Goal: Task Accomplishment & Management: Complete application form

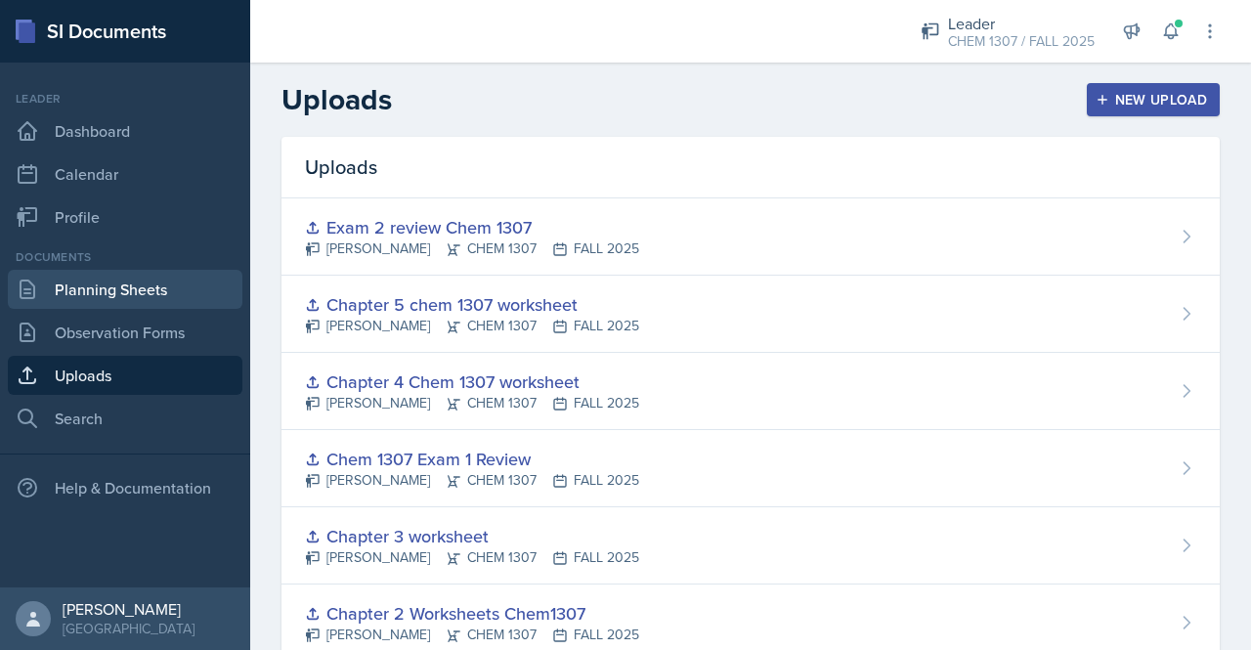
click at [145, 281] on link "Planning Sheets" at bounding box center [125, 289] width 235 height 39
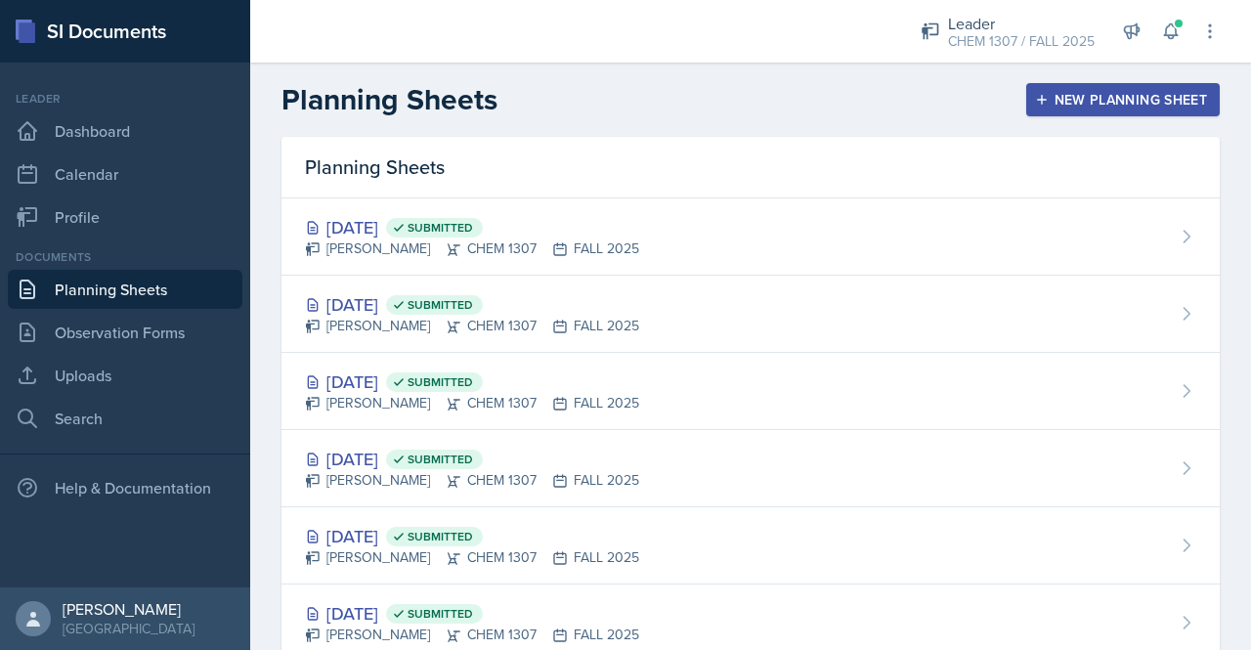
click at [1107, 92] on div "New Planning Sheet" at bounding box center [1123, 100] width 168 height 16
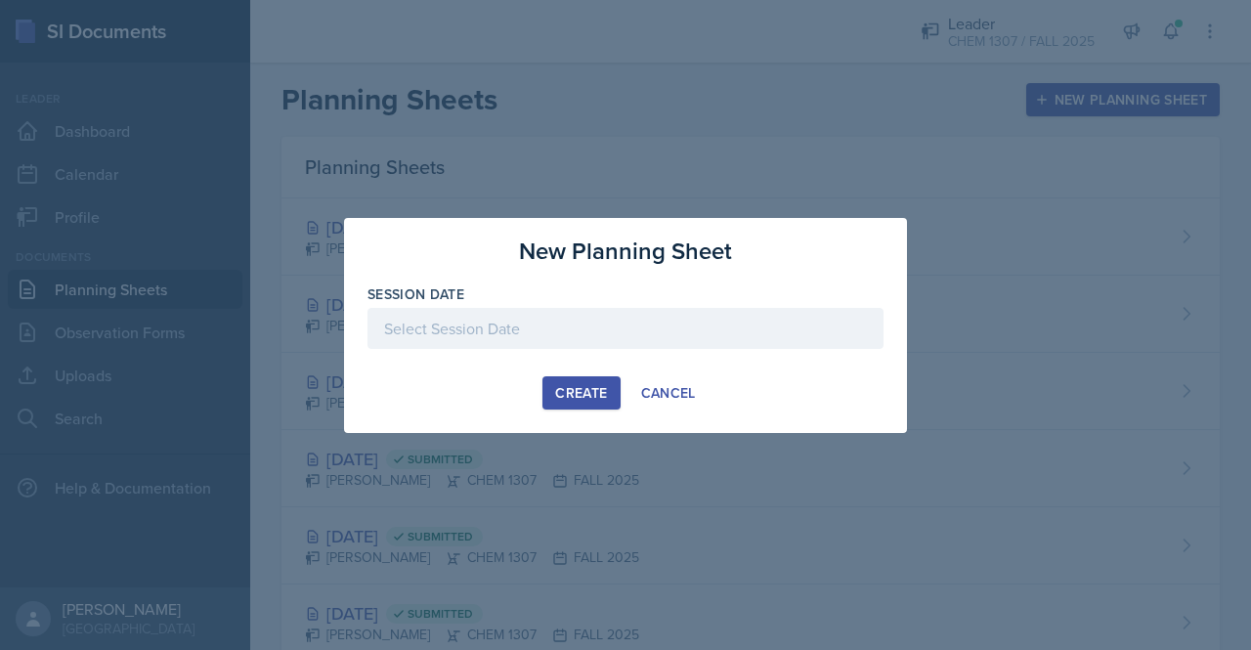
click at [569, 337] on div at bounding box center [626, 328] width 516 height 41
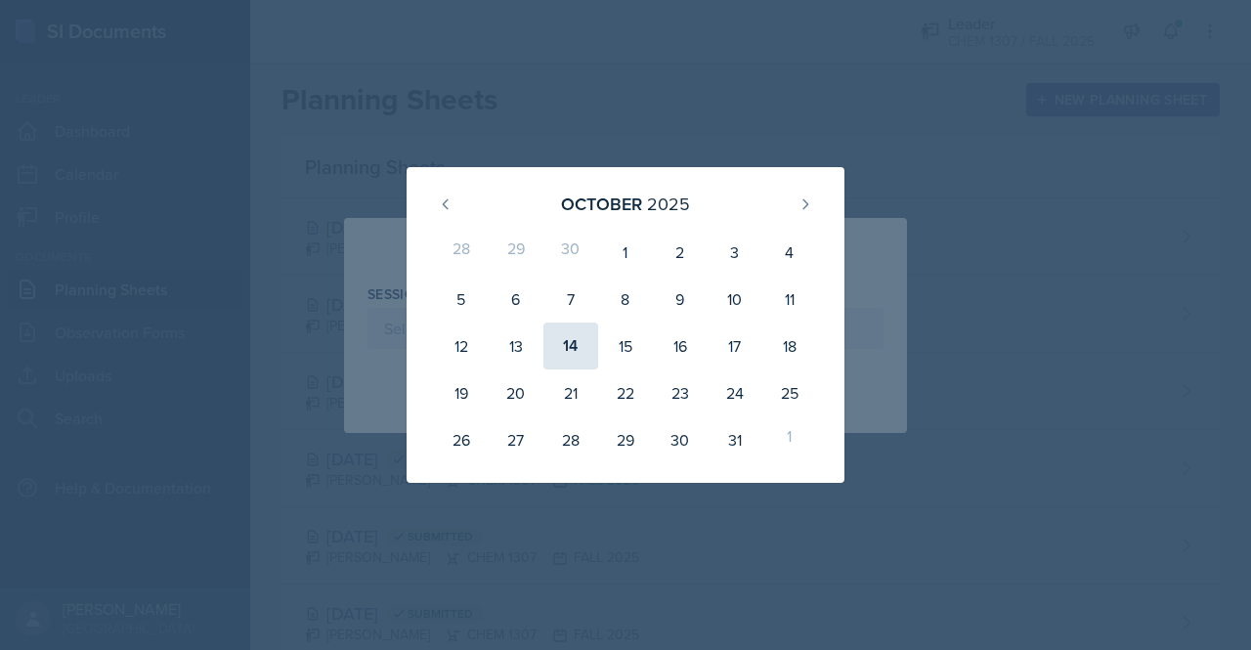
click at [558, 349] on div "14" at bounding box center [571, 346] width 55 height 47
type input "[DATE]"
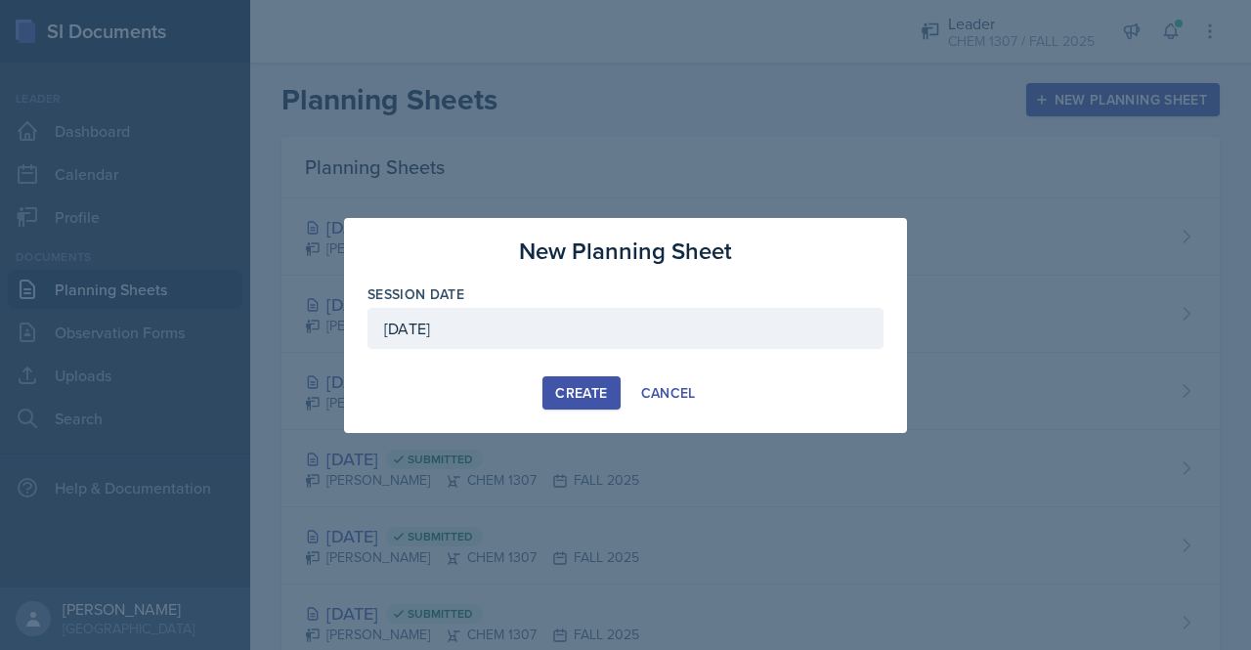
click at [583, 385] on div "Create" at bounding box center [581, 393] width 52 height 16
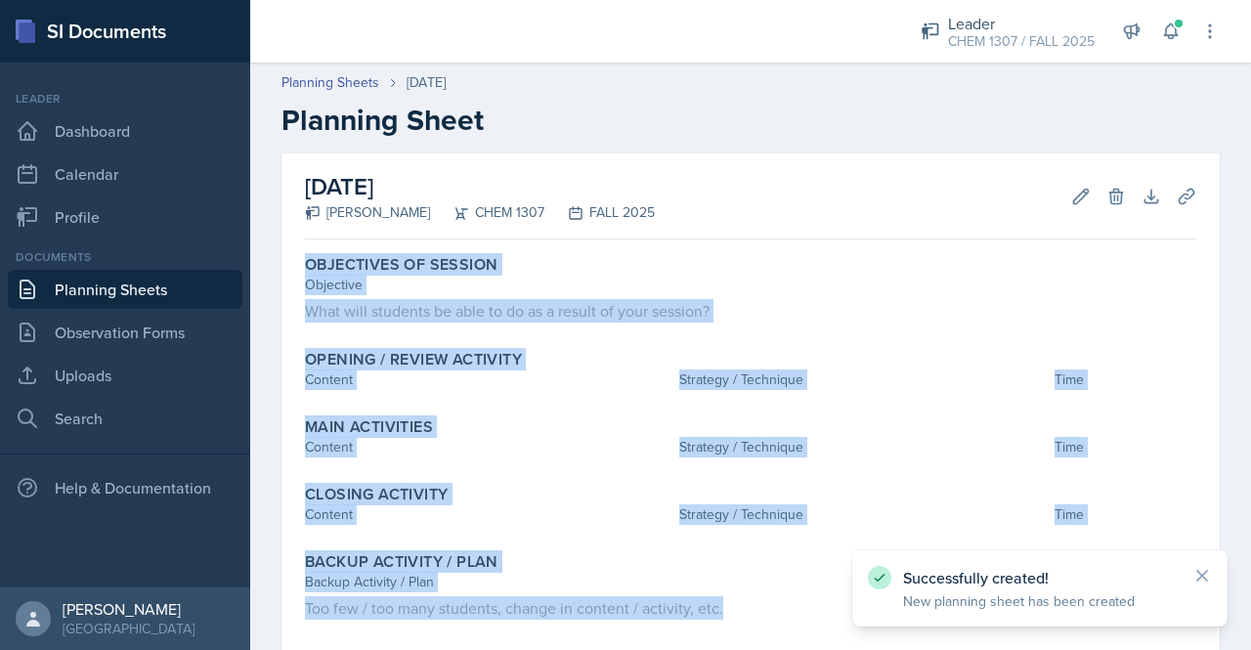
scroll to position [108, 0]
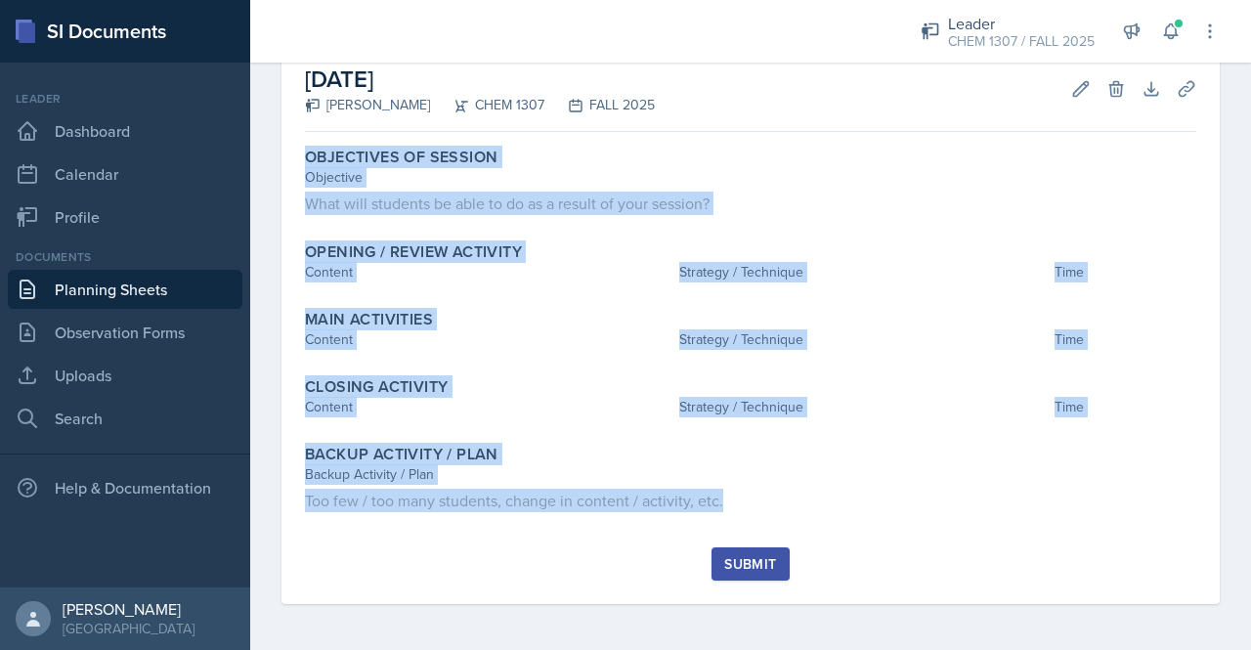
drag, startPoint x: 293, startPoint y: 244, endPoint x: 753, endPoint y: 531, distance: 541.5
click at [753, 531] on div "[DATE] [PERSON_NAME] CHEM 1307 FALL 2025 Edit Delete Download Uploads Autosavin…" at bounding box center [751, 325] width 939 height 558
copy div "Objectives of Session Objective What will students be able to do as a result of…"
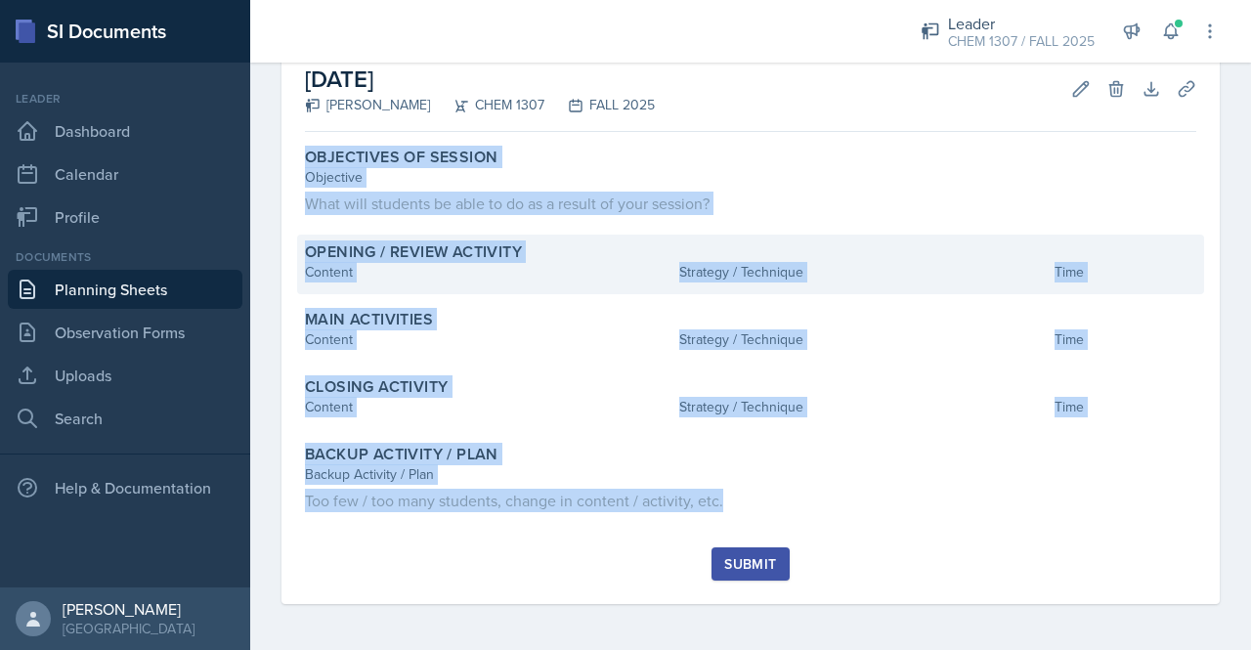
click at [847, 281] on div "Strategy / Technique" at bounding box center [862, 272] width 367 height 21
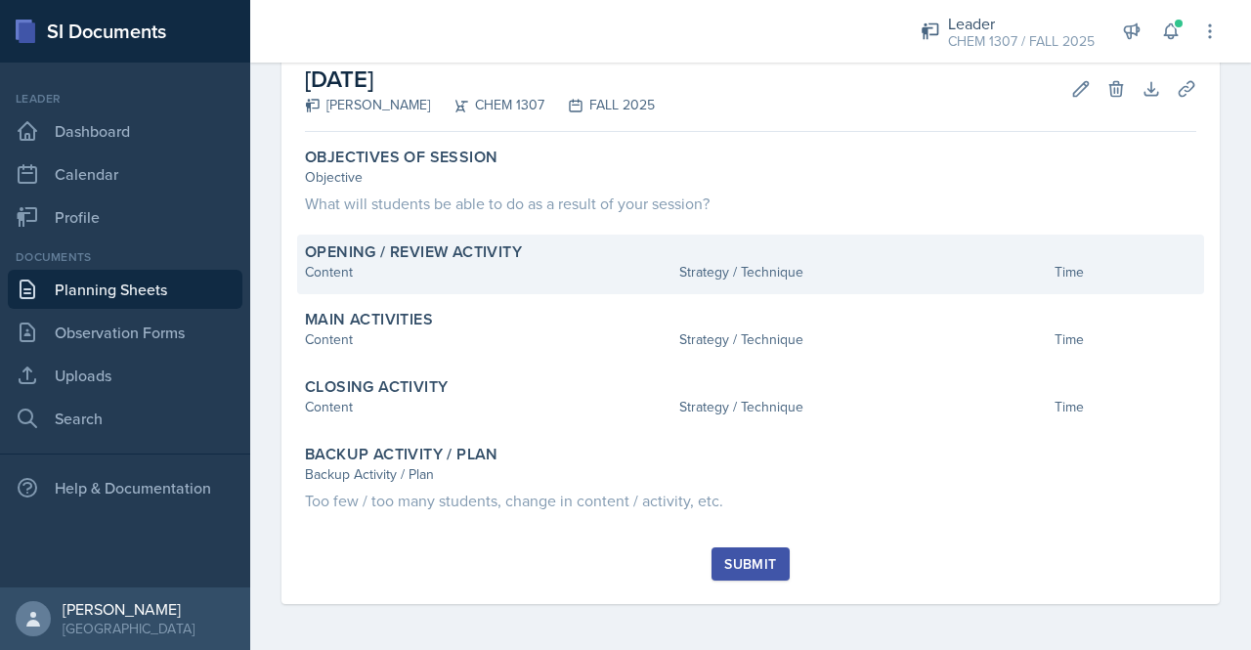
scroll to position [100, 0]
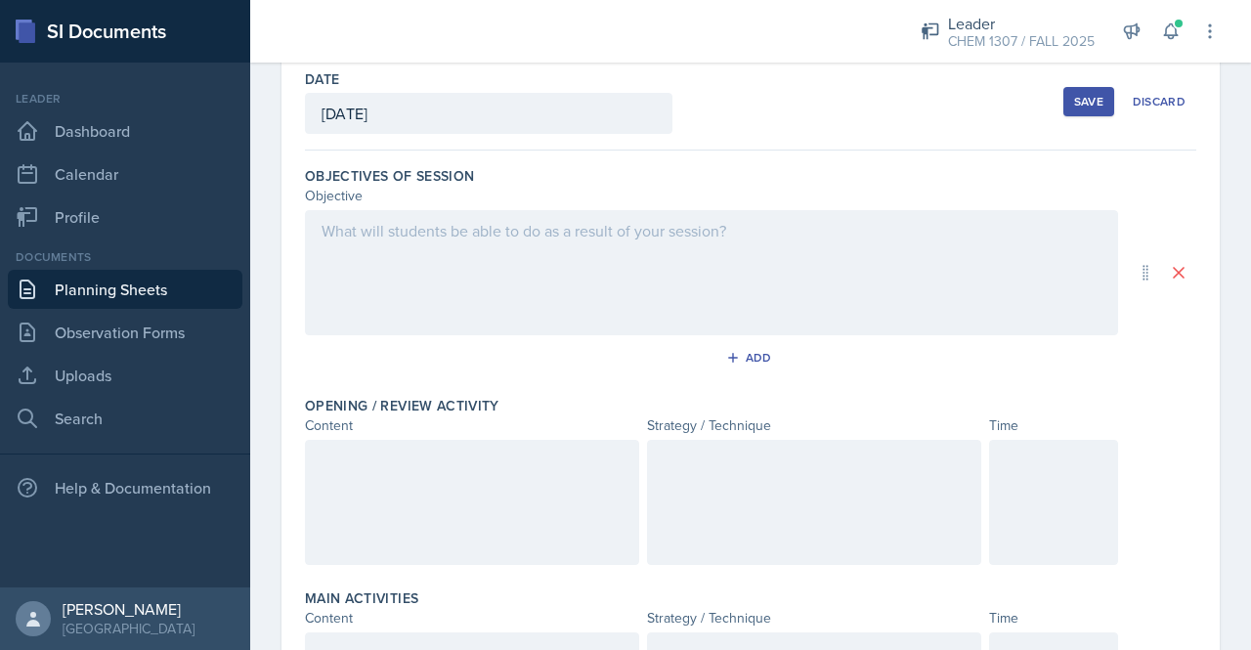
click at [451, 228] on div at bounding box center [711, 272] width 813 height 125
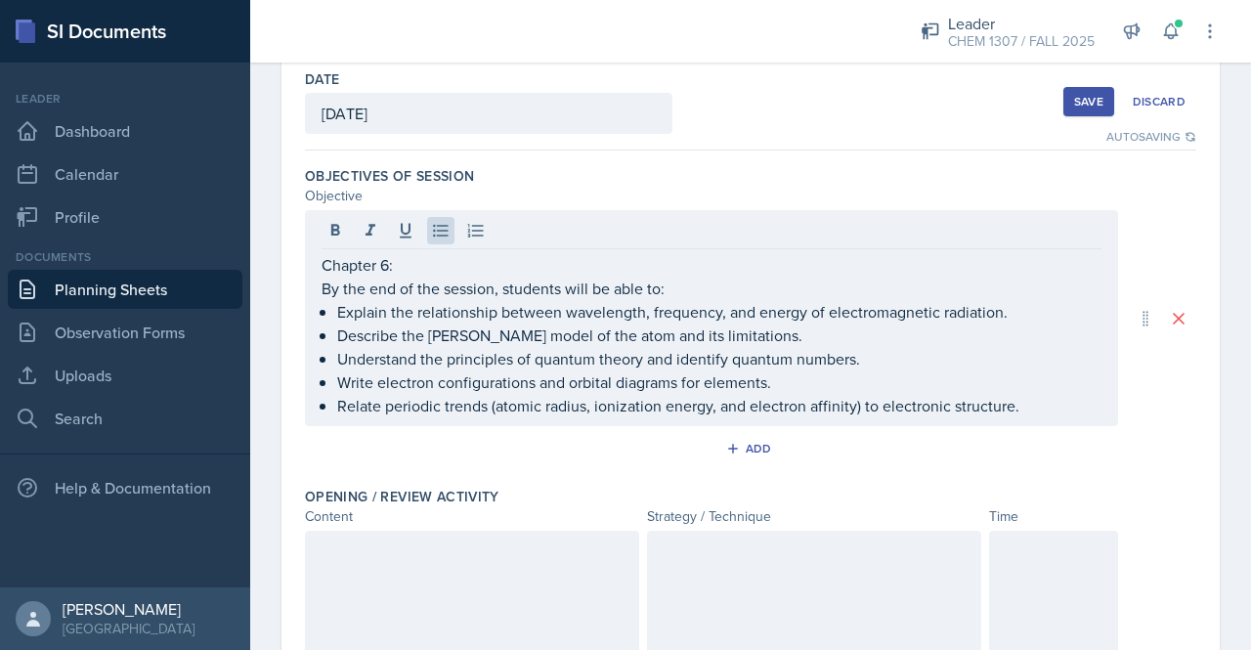
click at [413, 580] on div at bounding box center [472, 593] width 334 height 125
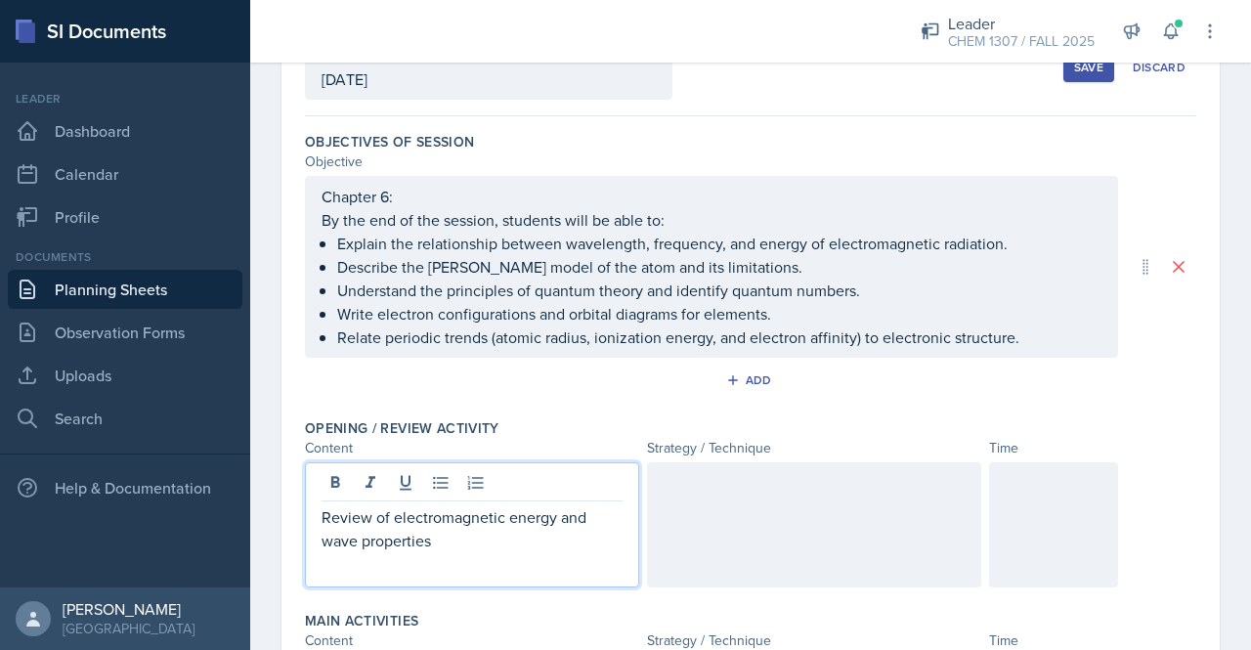
click at [745, 497] on div at bounding box center [814, 524] width 334 height 125
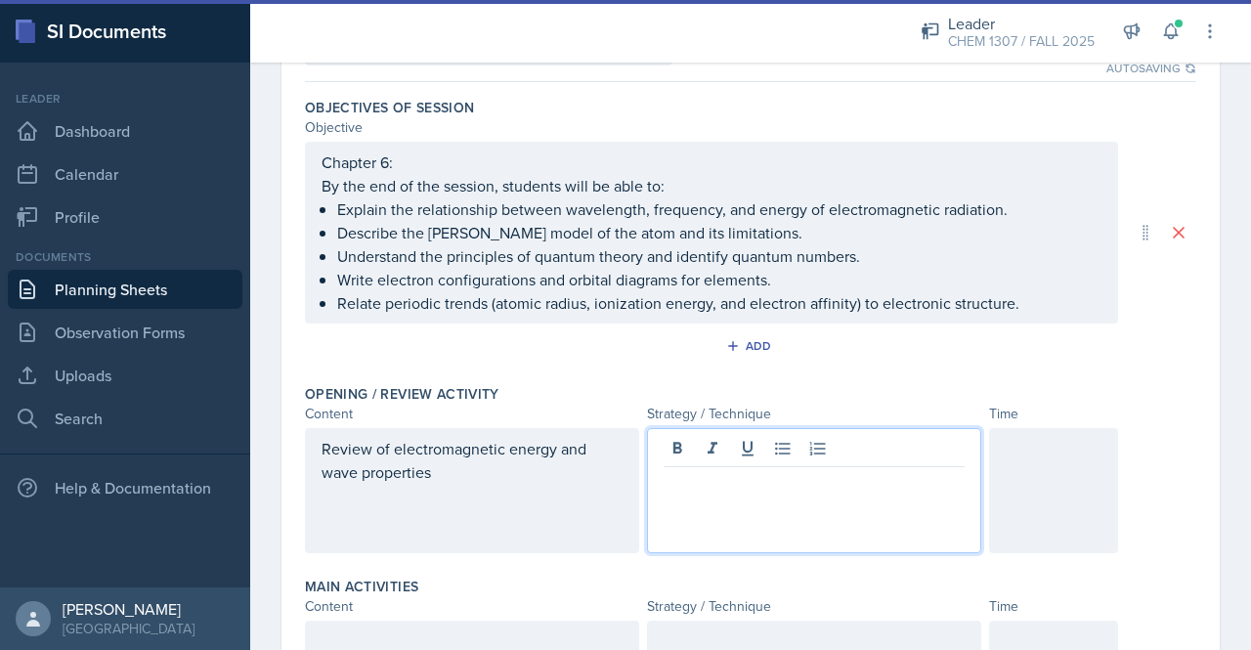
scroll to position [274, 0]
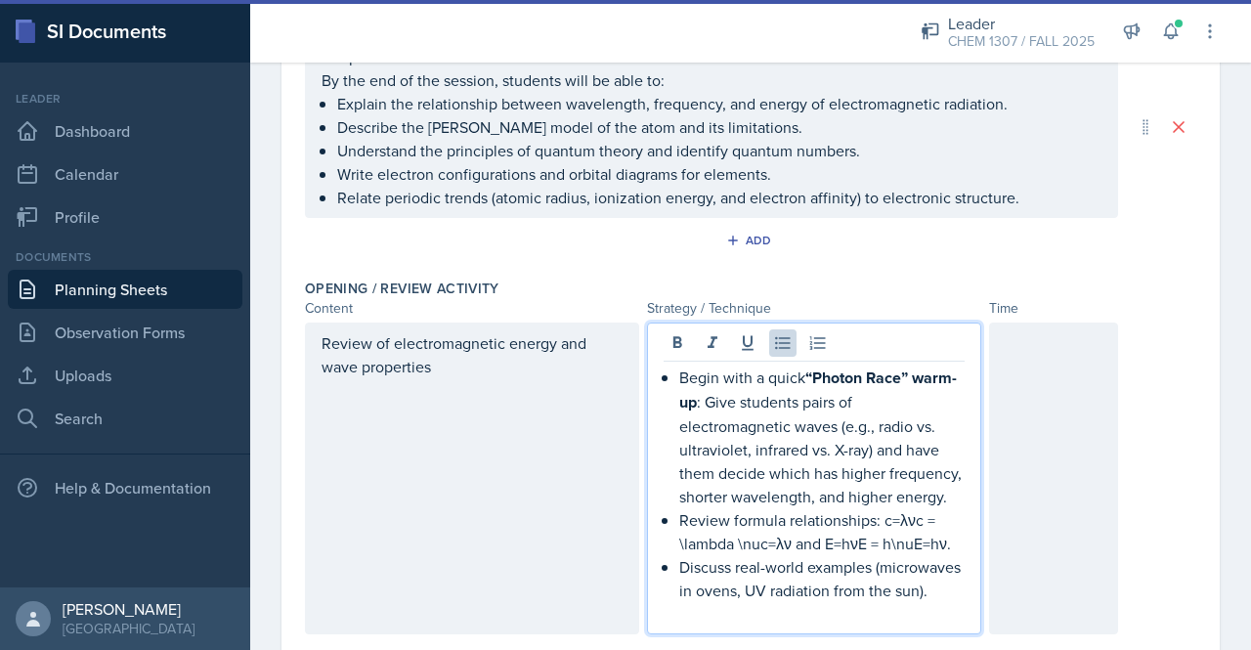
click at [1036, 372] on div at bounding box center [1053, 479] width 129 height 312
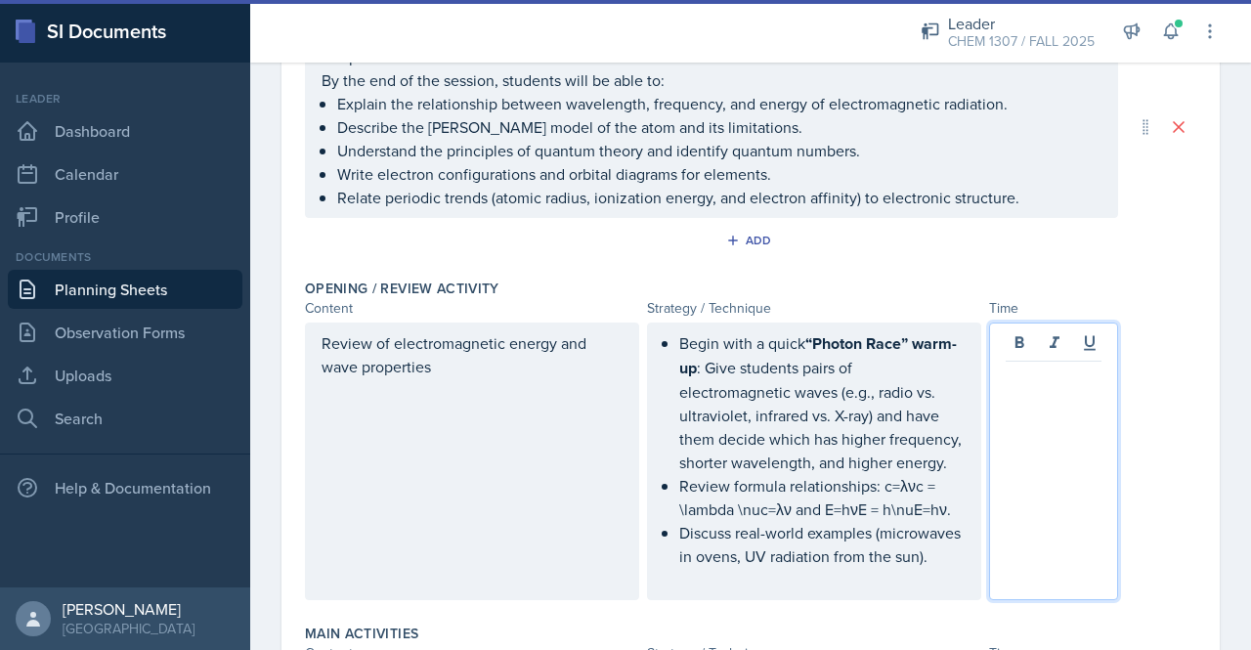
scroll to position [307, 0]
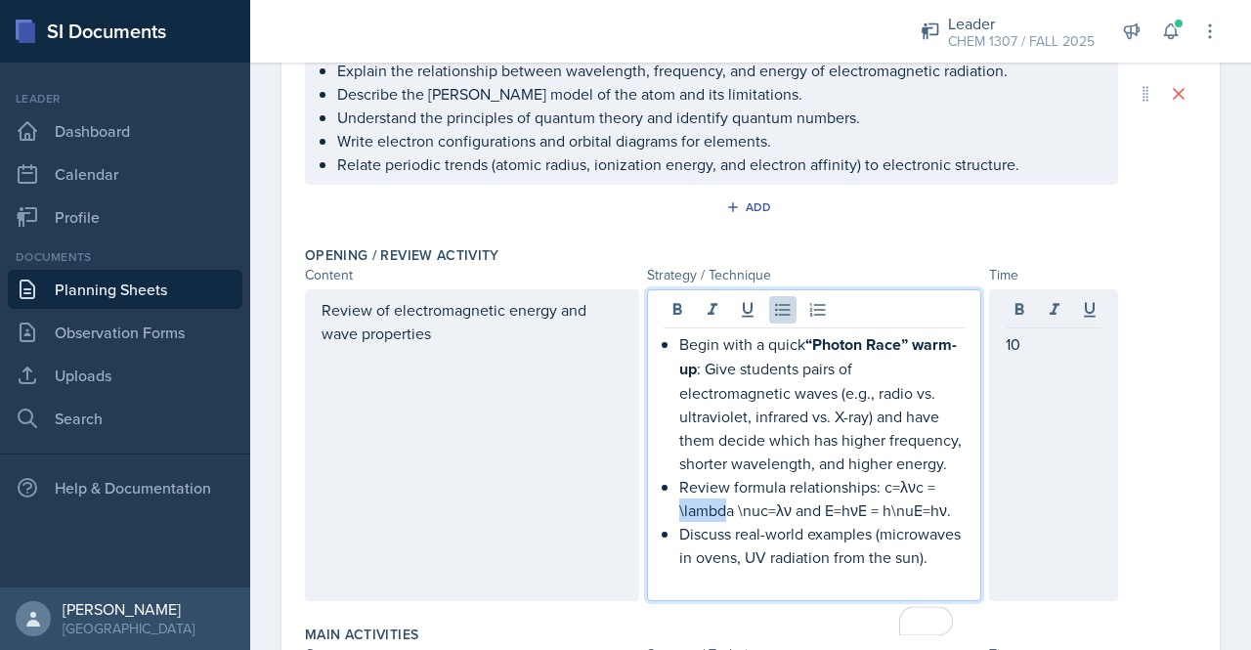
drag, startPoint x: 948, startPoint y: 500, endPoint x: 792, endPoint y: 541, distance: 161.7
click at [792, 522] on p "Review formula relationships: c=λνc = \lambda \nuc=λν and E=hνE = h\nuE=hν." at bounding box center [821, 498] width 285 height 47
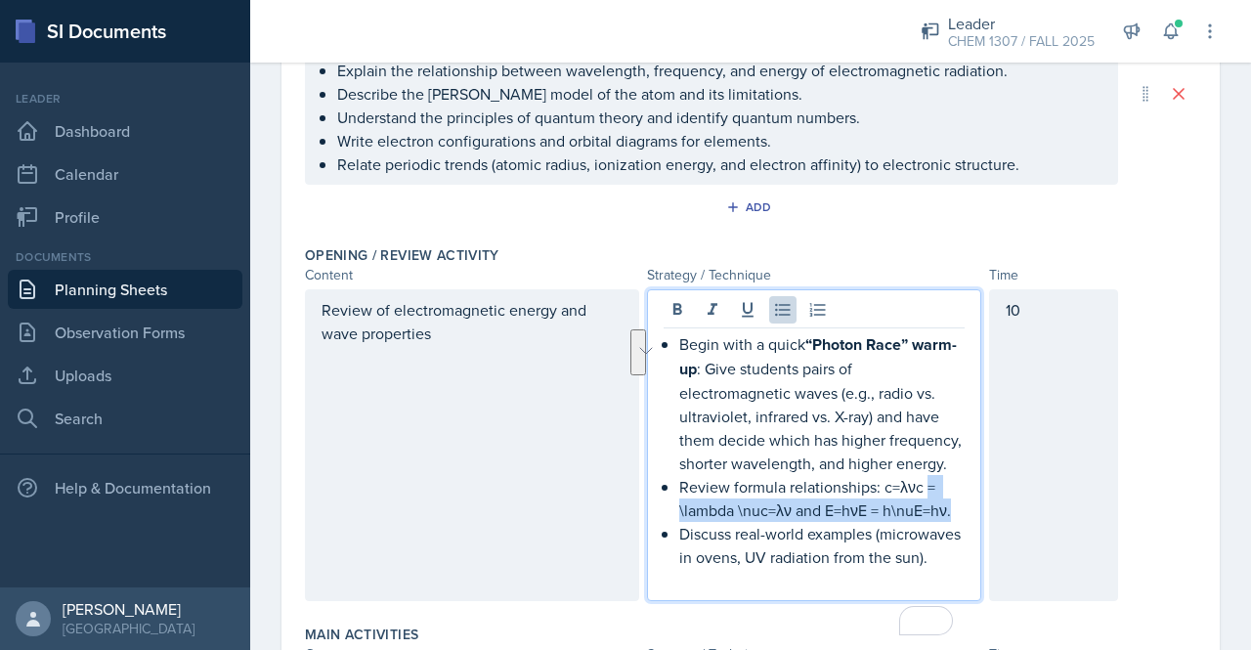
drag, startPoint x: 949, startPoint y: 536, endPoint x: 919, endPoint y: 513, distance: 37.7
click at [919, 513] on p "Review formula relationships: c=λνc = \lambda \nuc=λν and E=hνE = h\nuE=hν." at bounding box center [821, 498] width 285 height 47
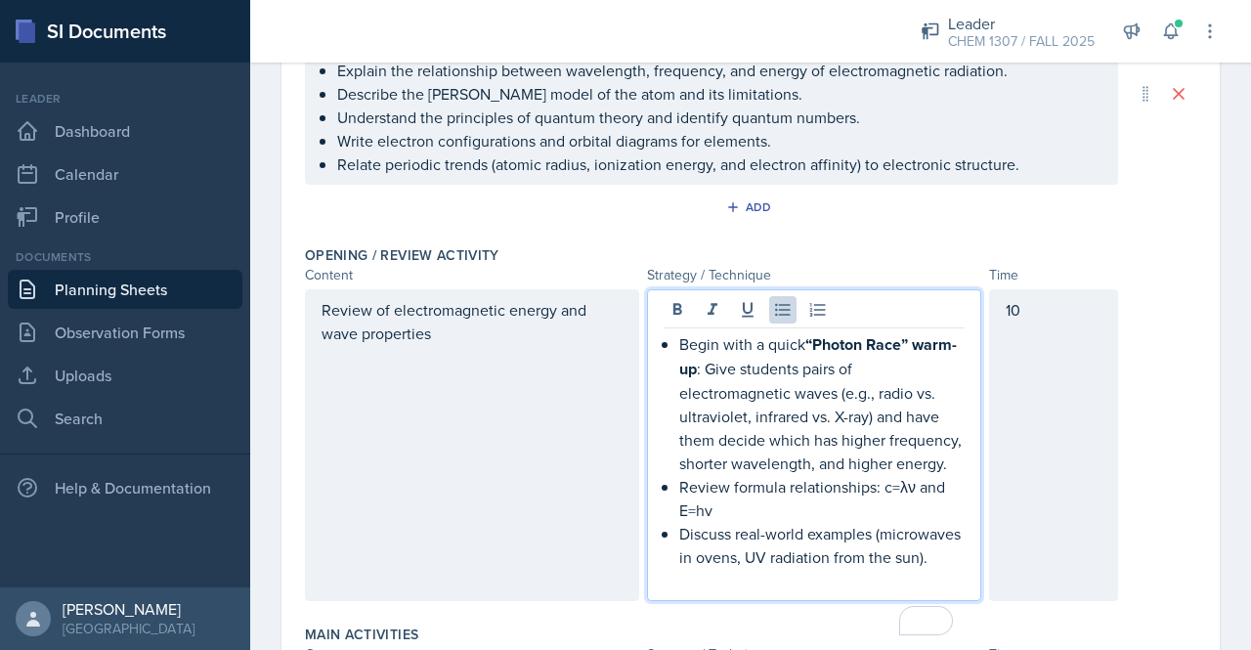
click at [459, 341] on div "Review of electromagnetic energy and wave properties" at bounding box center [472, 333] width 301 height 70
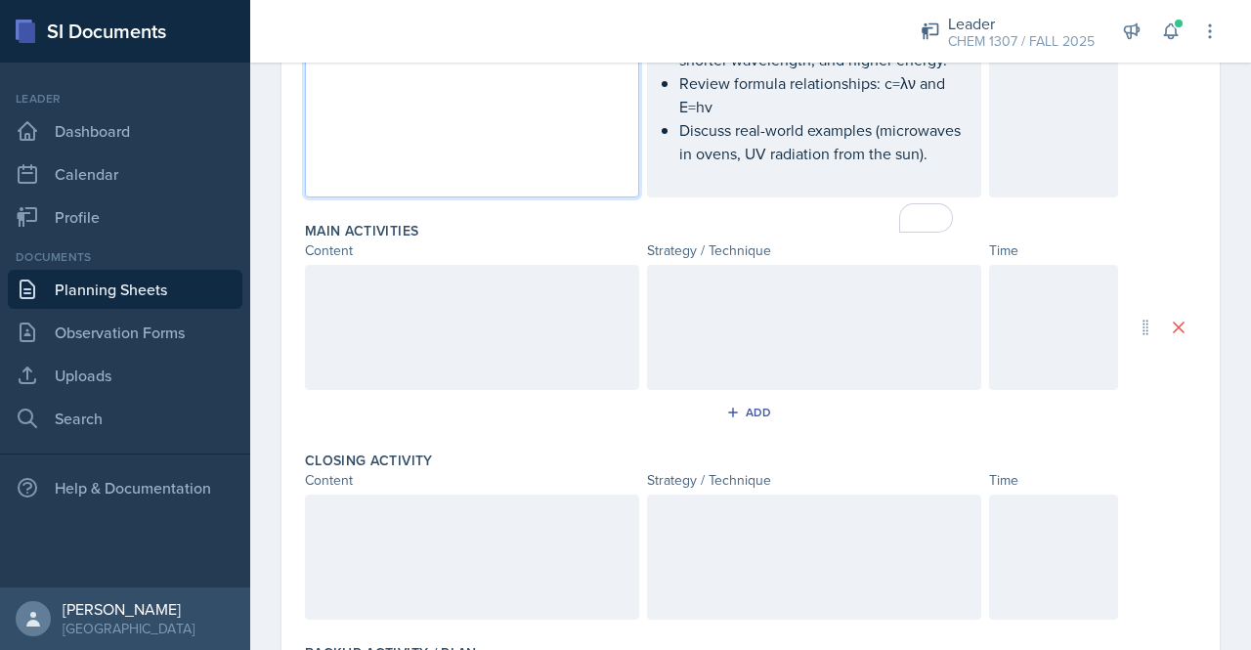
click at [432, 376] on div at bounding box center [472, 327] width 334 height 125
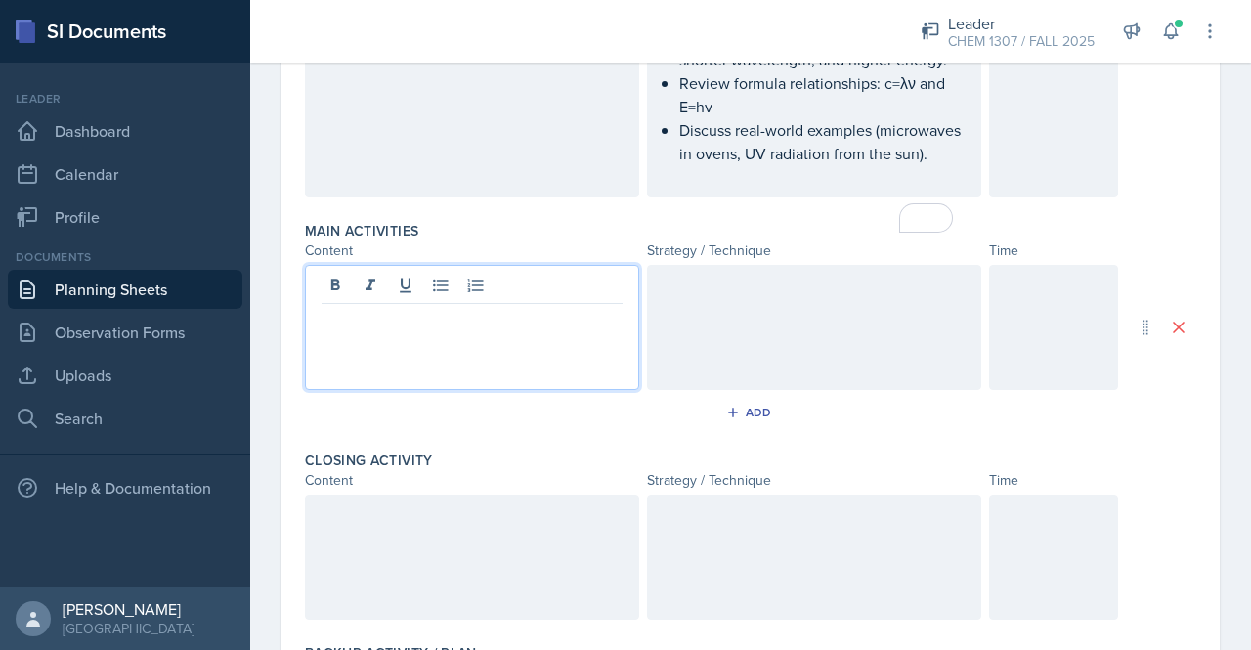
scroll to position [711, 0]
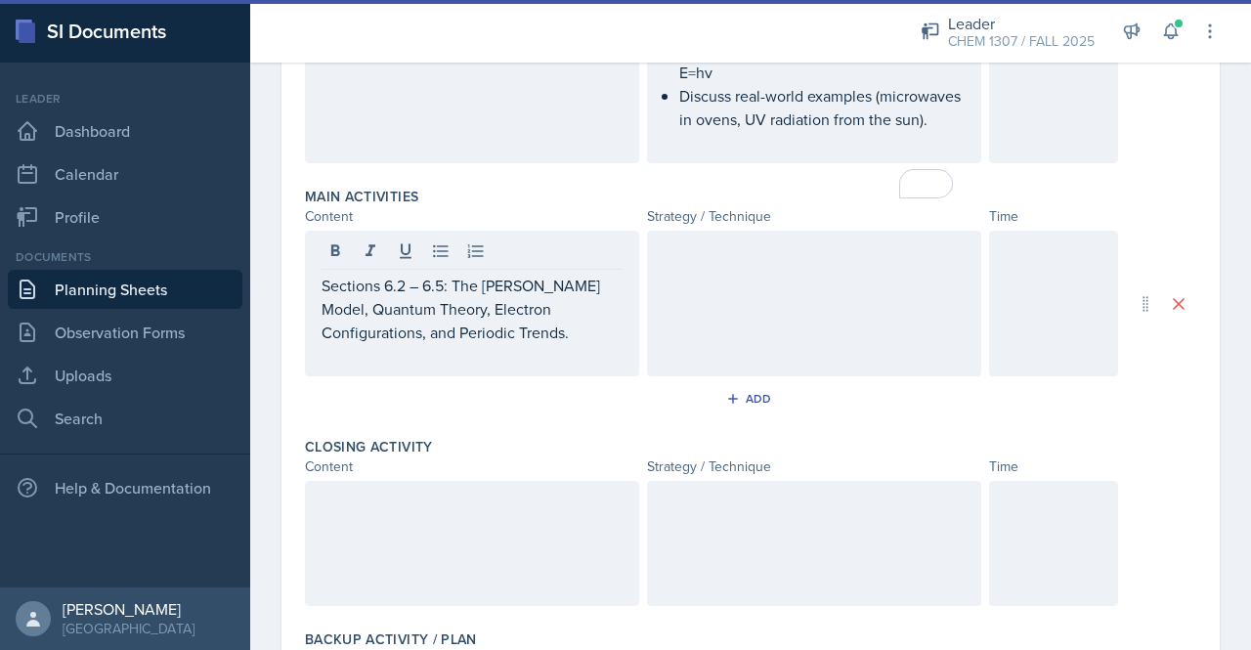
click at [750, 359] on div at bounding box center [814, 304] width 334 height 146
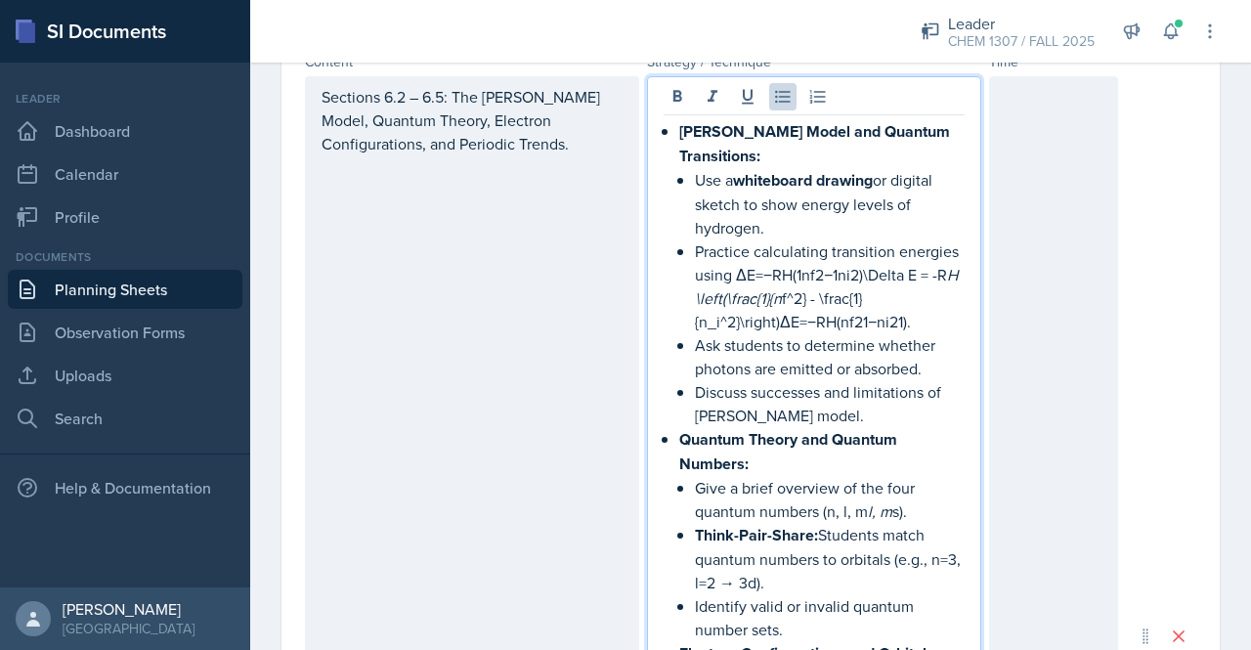
scroll to position [866, 0]
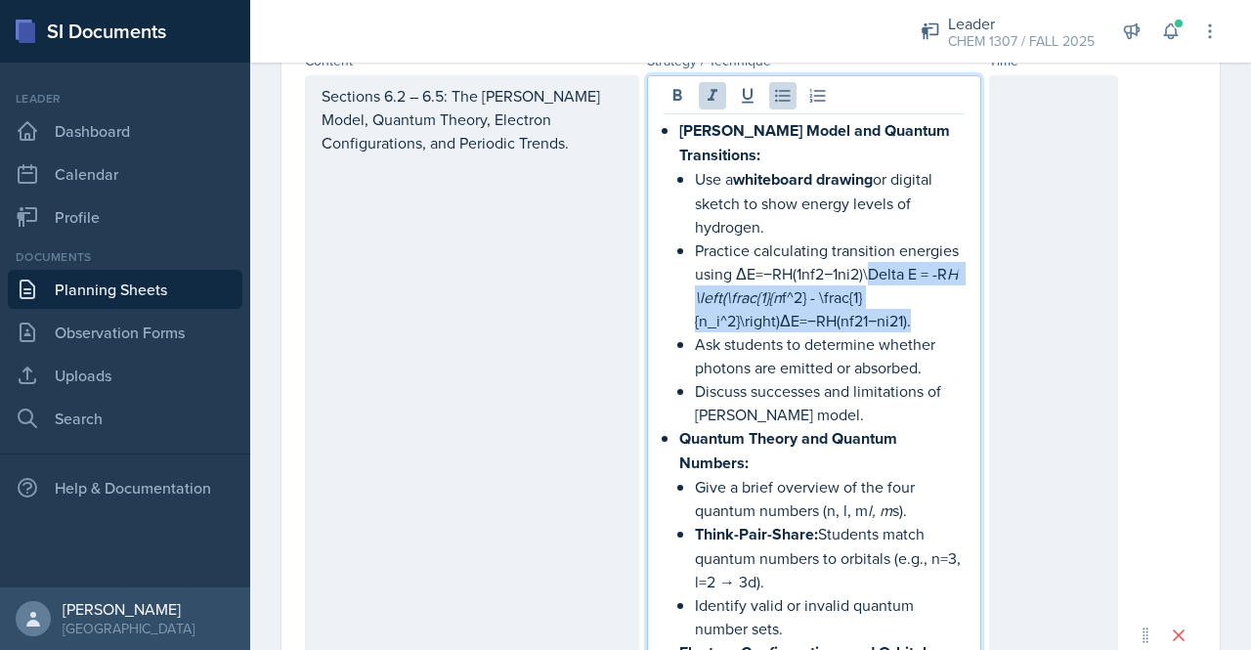
drag, startPoint x: 911, startPoint y: 343, endPoint x: 867, endPoint y: 289, distance: 69.5
click at [867, 289] on p "Practice calculating transition energies using ΔE=−RH(1nf2−1ni2)\Delta E = -R H…" at bounding box center [830, 286] width 270 height 94
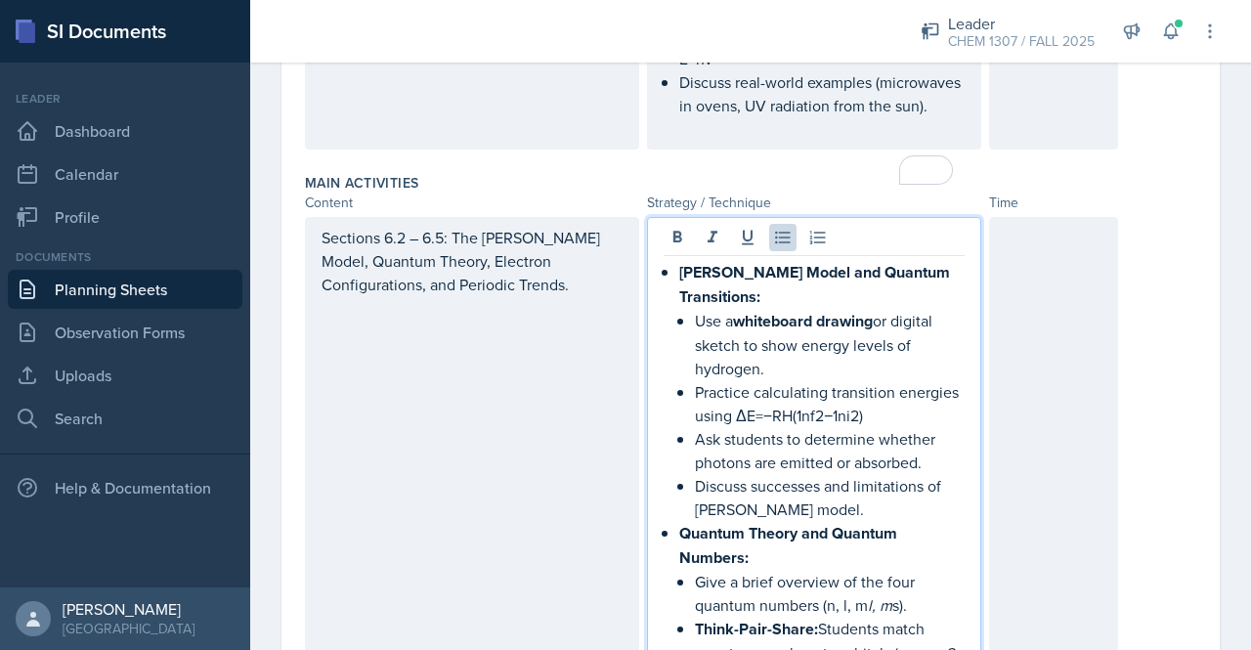
scroll to position [723, 0]
drag, startPoint x: 656, startPoint y: 316, endPoint x: 946, endPoint y: 306, distance: 290.5
click at [946, 306] on li "[PERSON_NAME] Model and Quantum Transitions: Use a whiteboard drawing or digita…" at bounding box center [821, 391] width 285 height 261
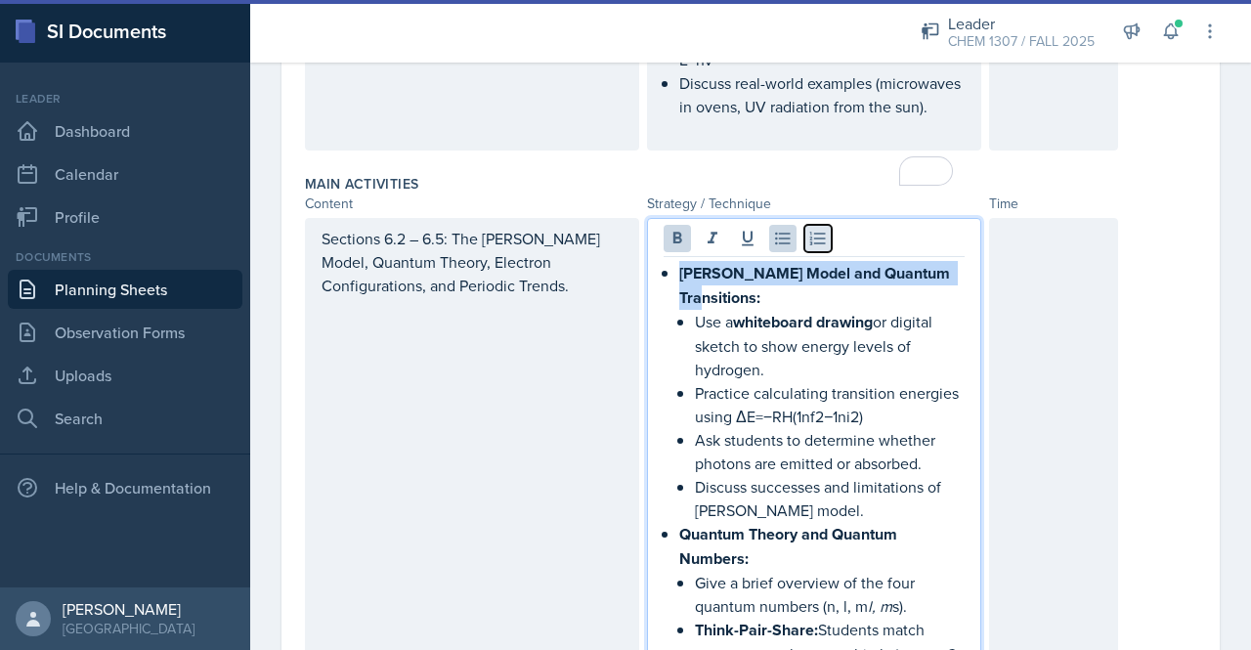
click at [814, 248] on icon at bounding box center [819, 239] width 20 height 20
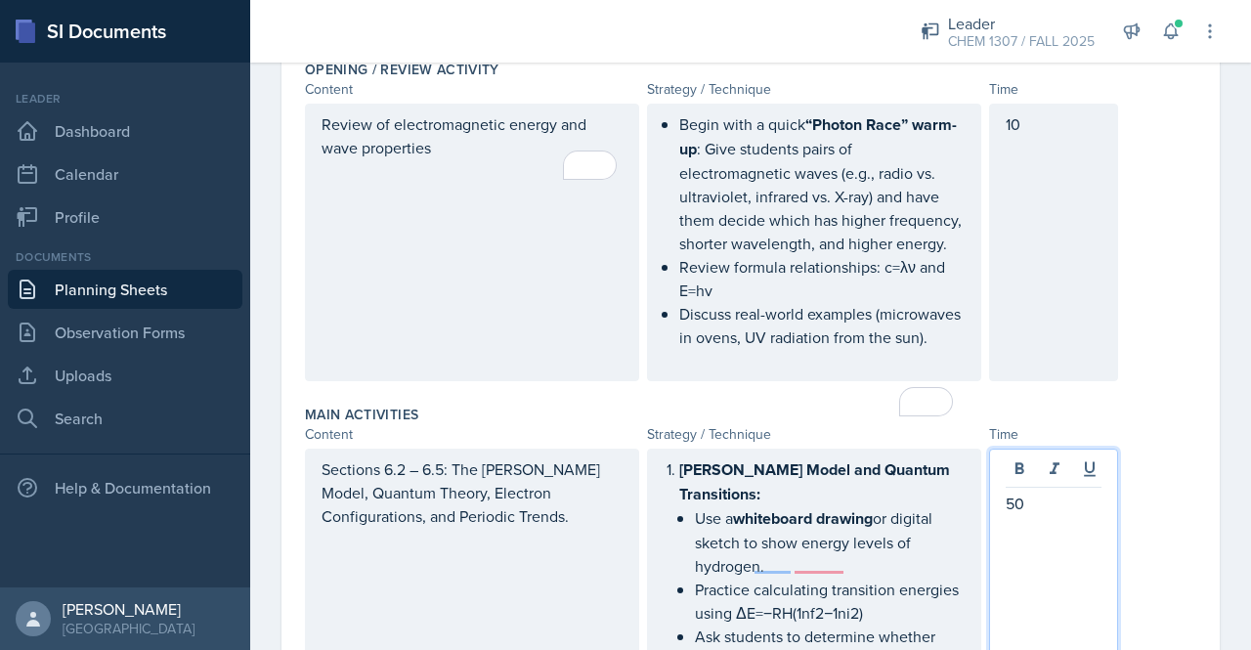
scroll to position [526, 0]
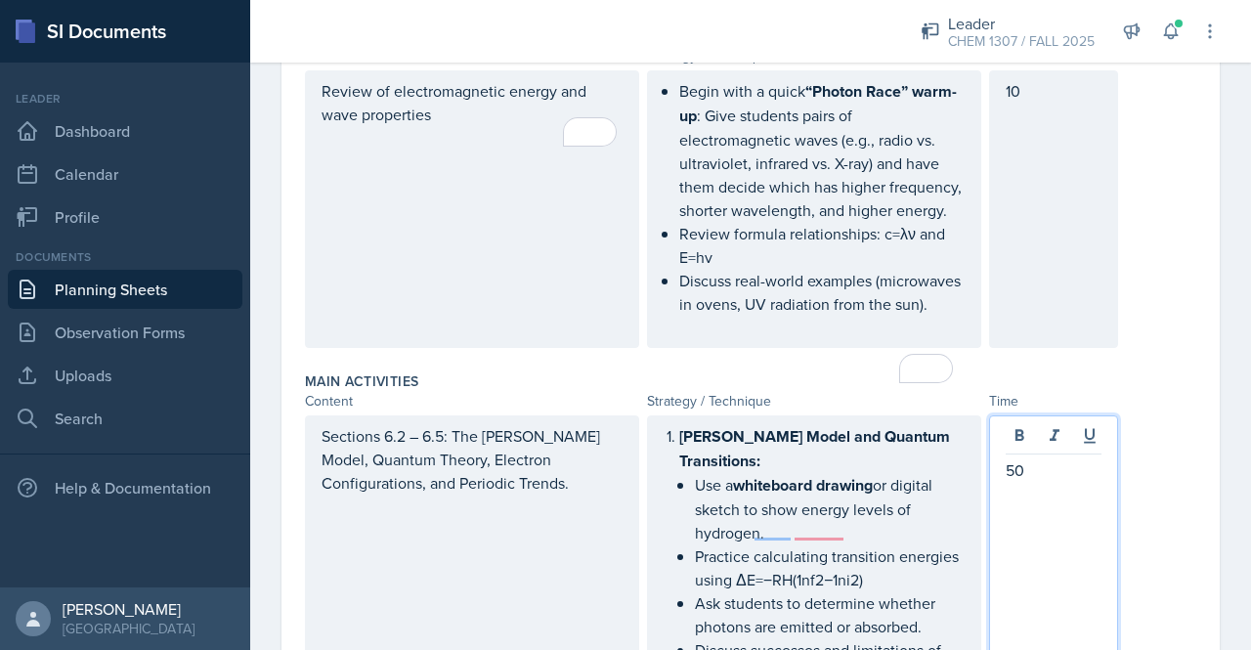
click at [1025, 103] on p "10" at bounding box center [1054, 90] width 96 height 23
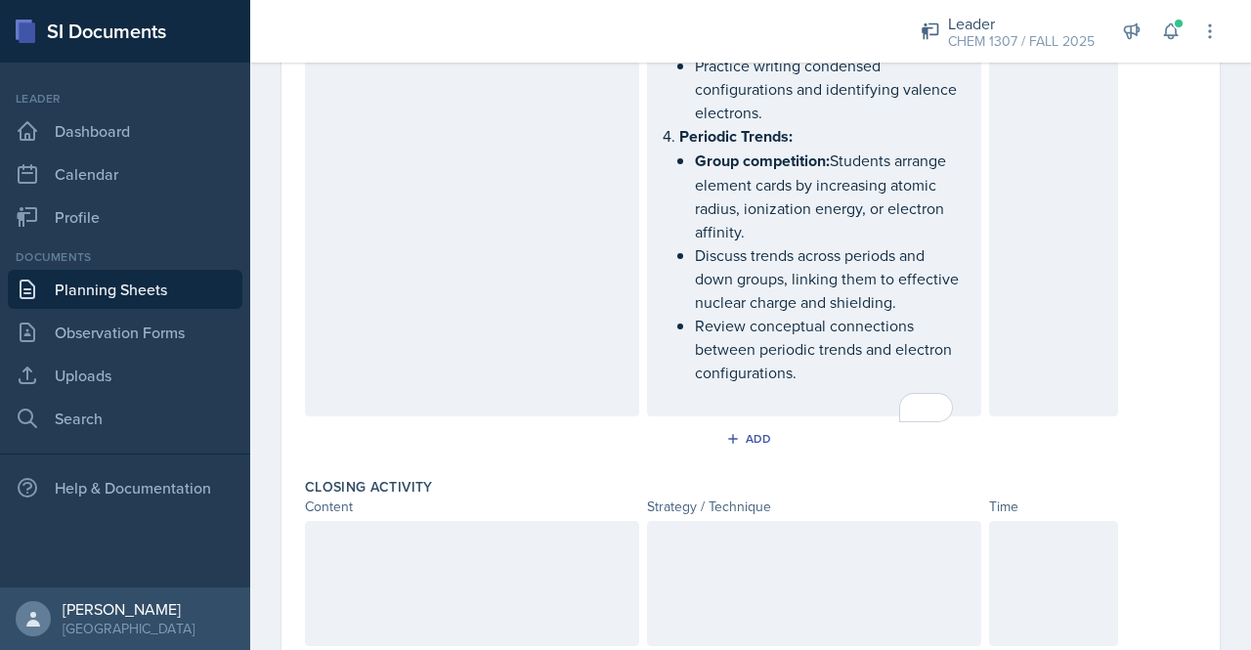
click at [1032, 580] on div at bounding box center [1053, 583] width 129 height 125
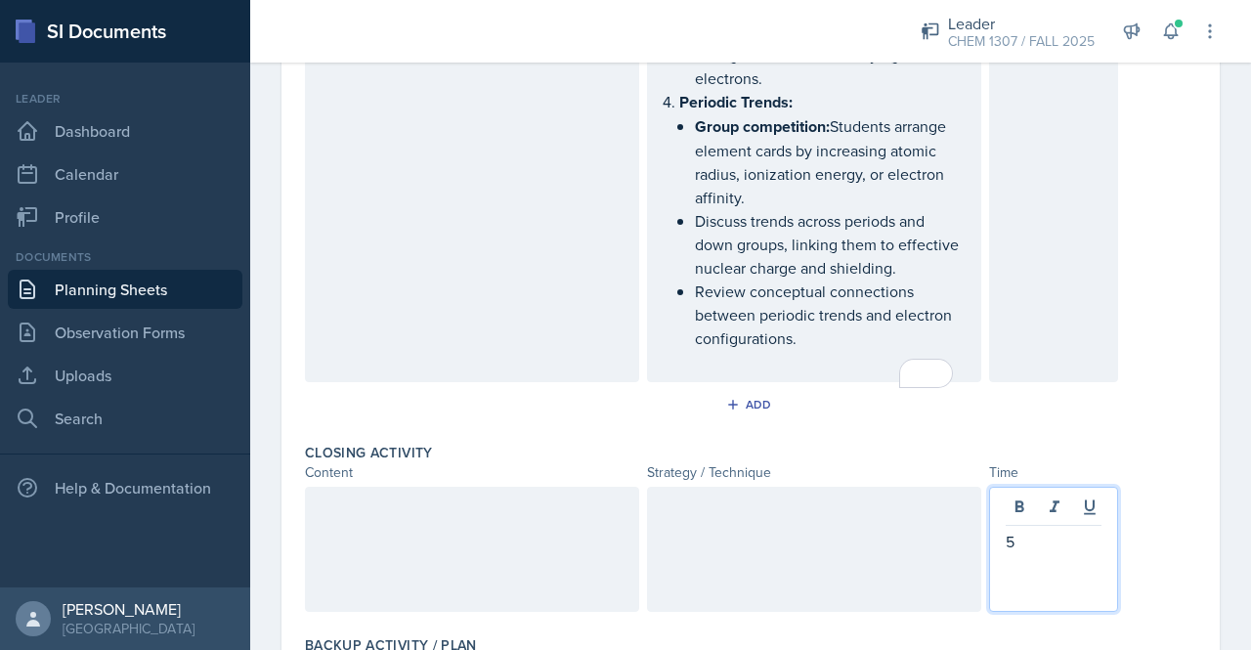
click at [469, 573] on div at bounding box center [472, 549] width 334 height 125
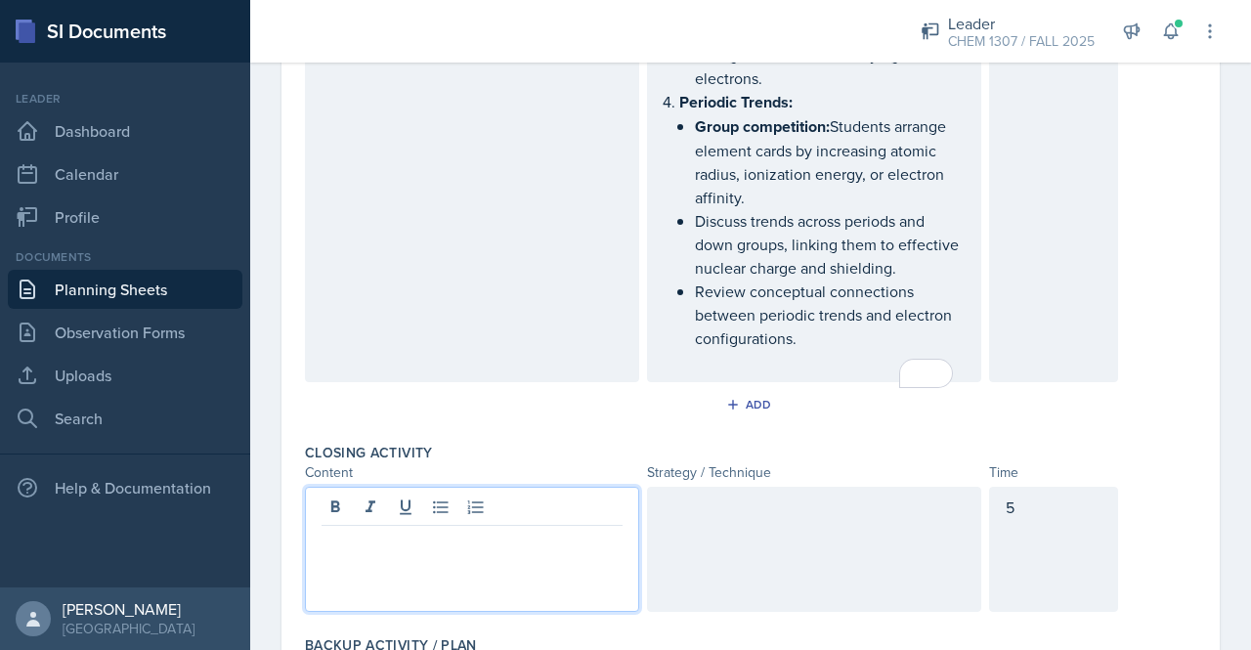
scroll to position [1633, 0]
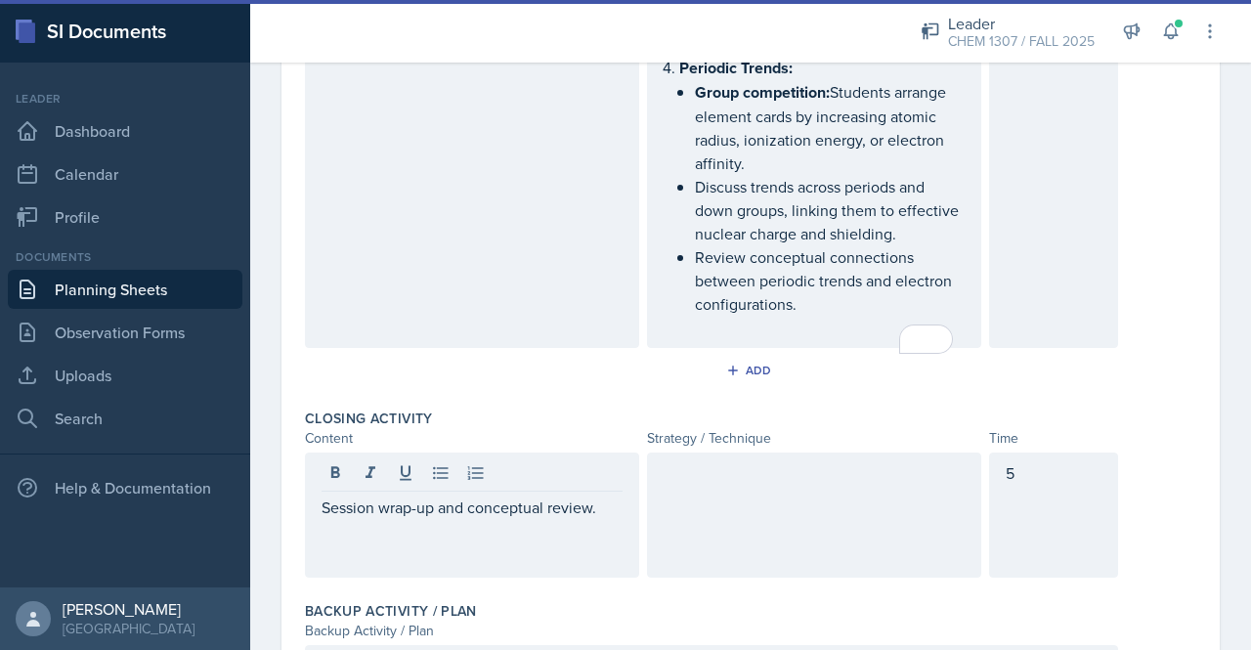
click at [853, 535] on div at bounding box center [814, 515] width 334 height 125
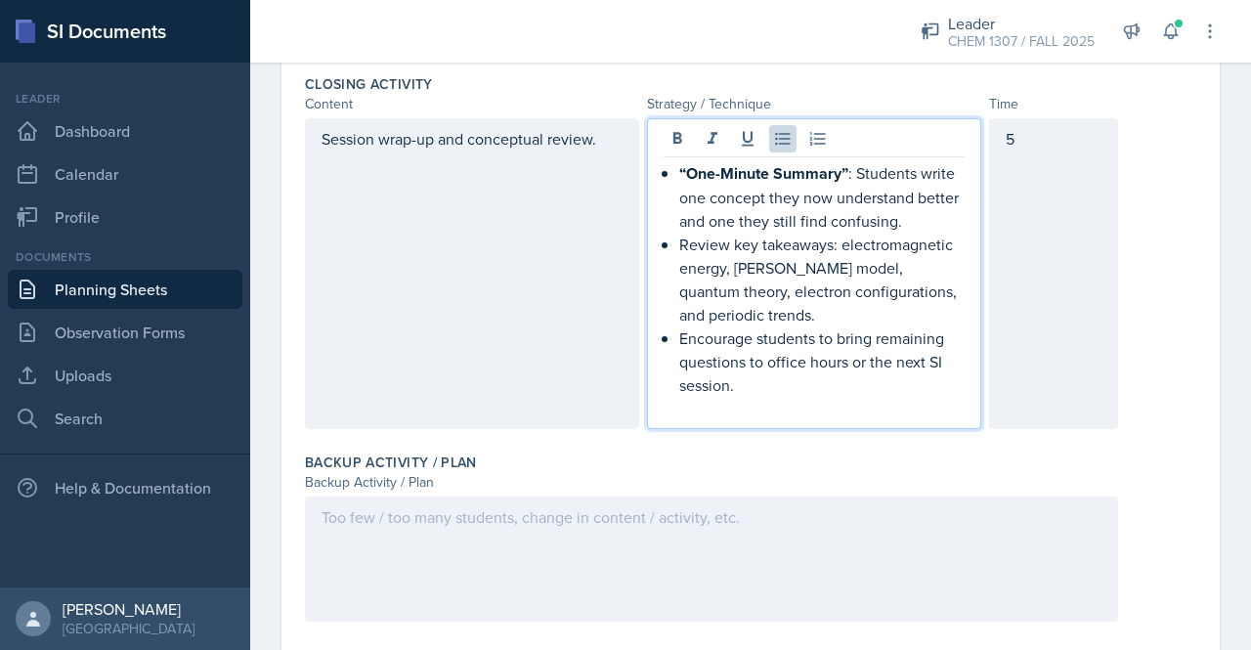
scroll to position [1981, 0]
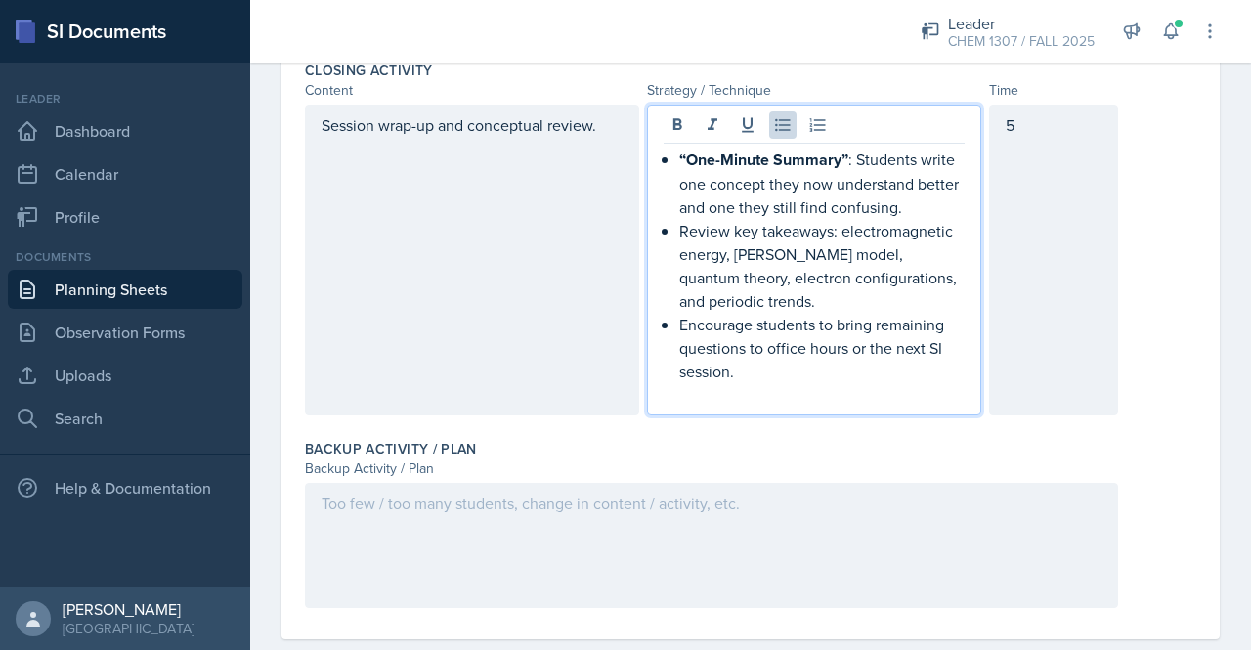
click at [571, 545] on div at bounding box center [711, 545] width 813 height 125
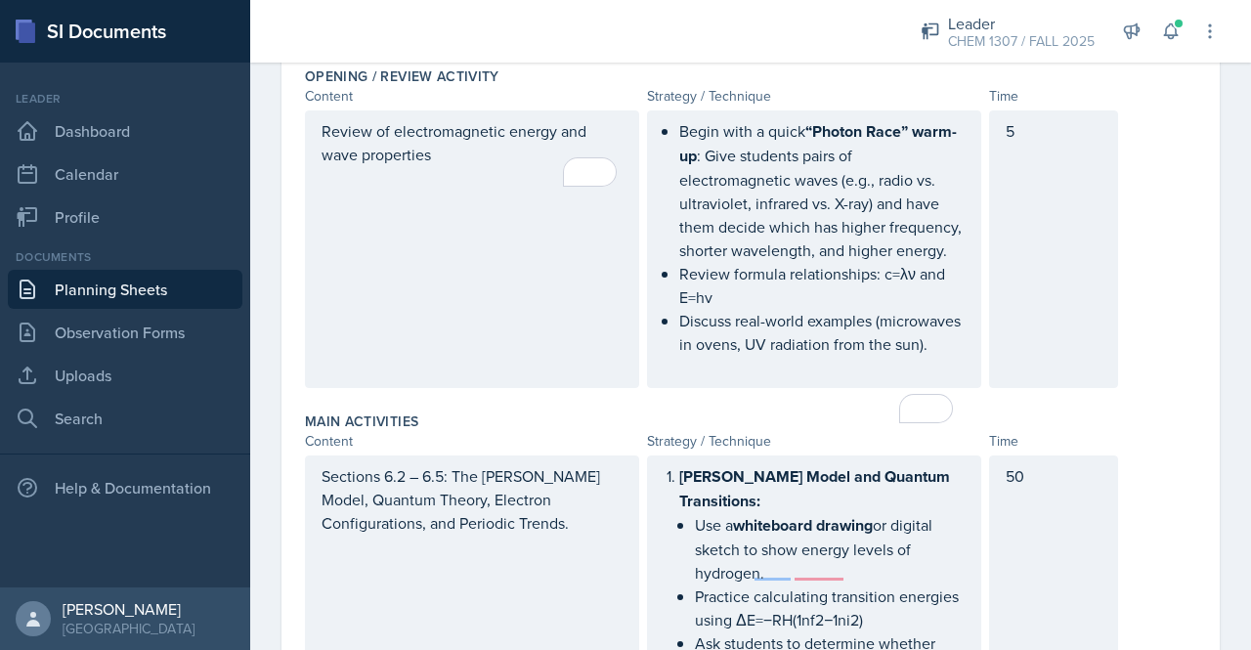
scroll to position [0, 0]
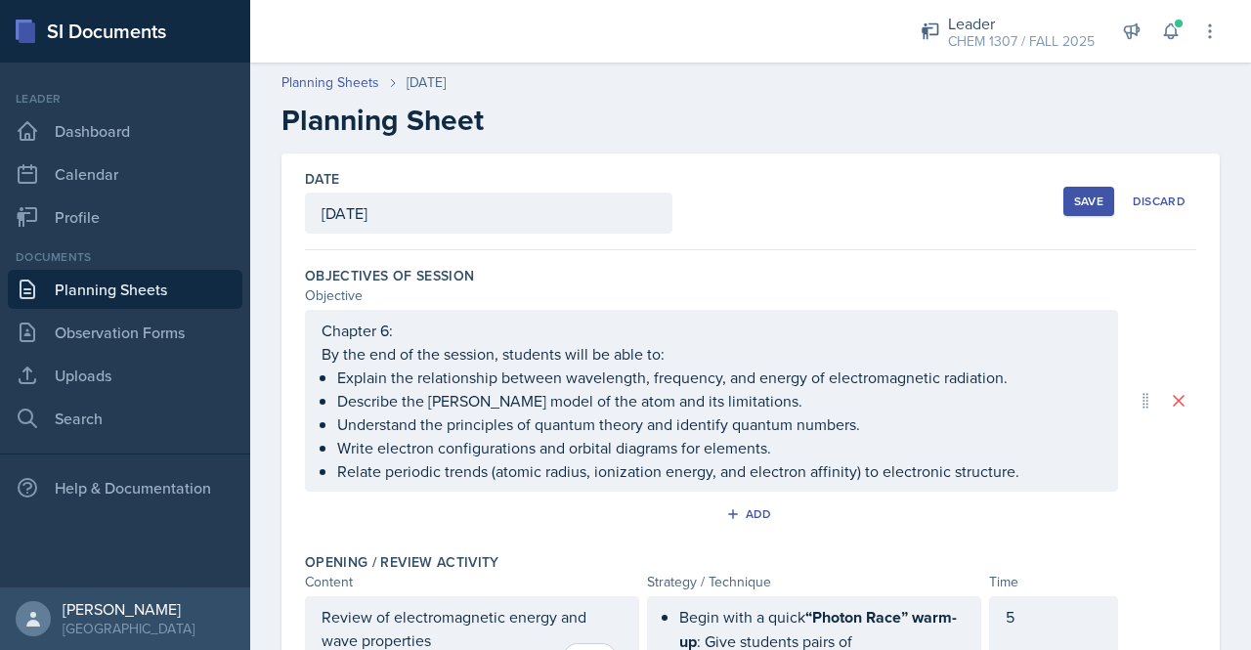
click at [1074, 200] on div "Save" at bounding box center [1088, 202] width 29 height 16
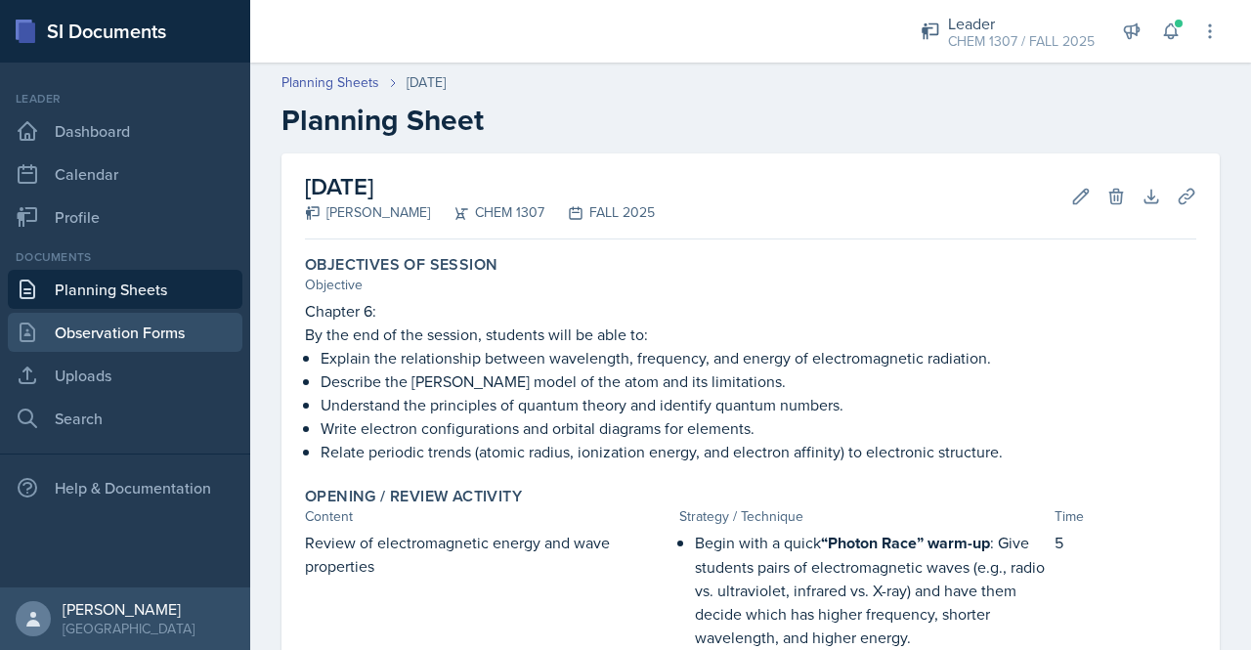
click at [179, 324] on link "Observation Forms" at bounding box center [125, 332] width 235 height 39
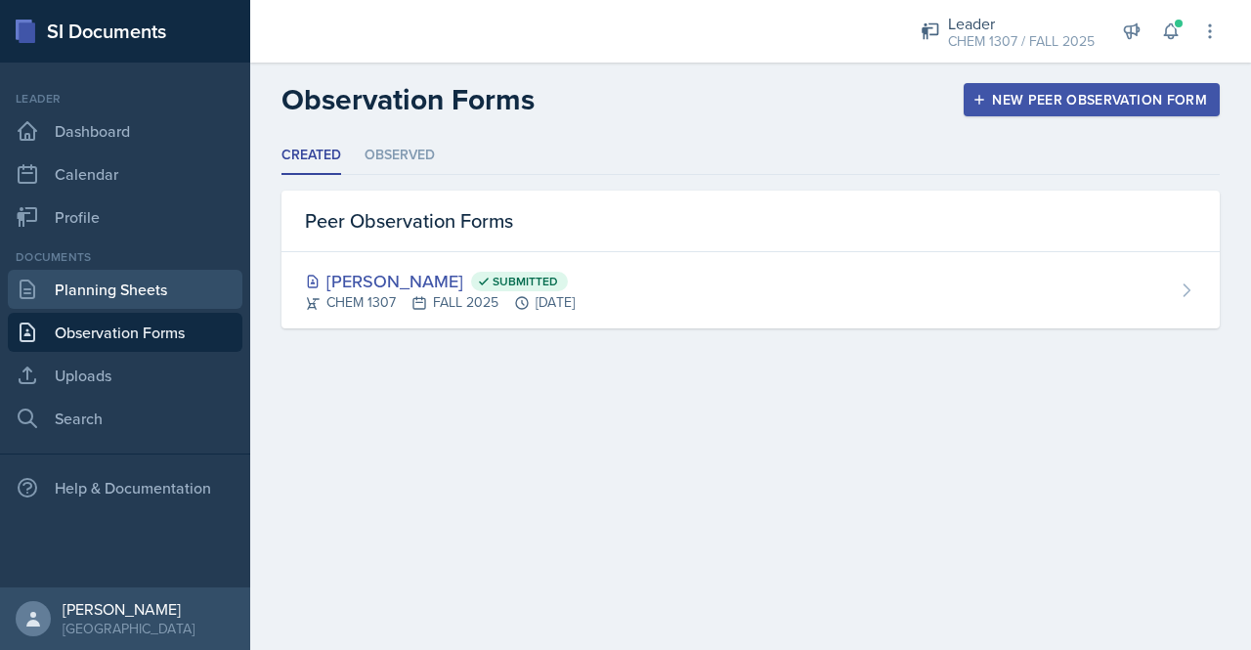
click at [149, 299] on link "Planning Sheets" at bounding box center [125, 289] width 235 height 39
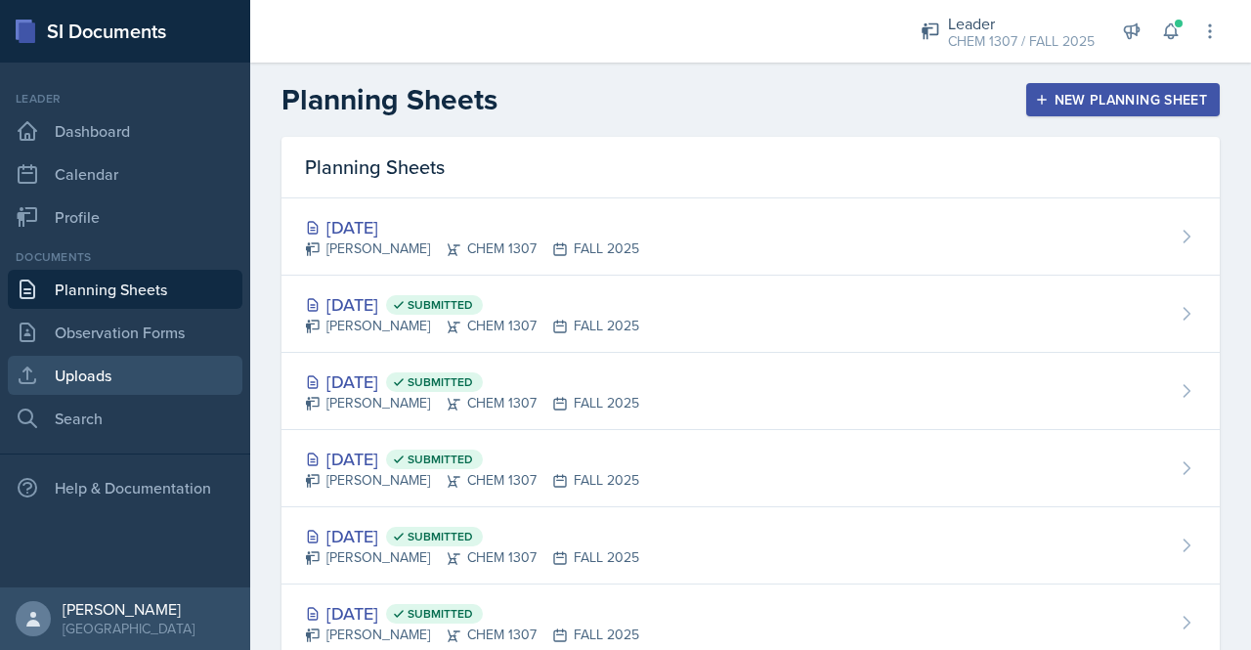
click at [105, 383] on link "Uploads" at bounding box center [125, 375] width 235 height 39
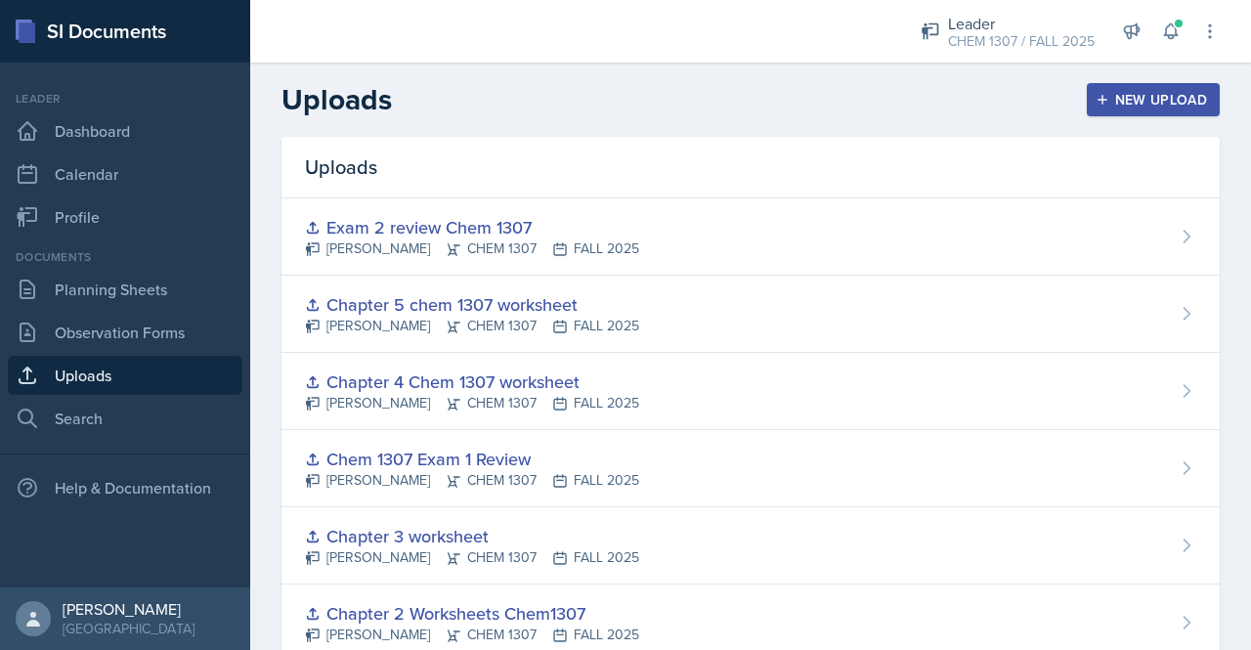
click at [1109, 112] on button "New Upload" at bounding box center [1154, 99] width 134 height 33
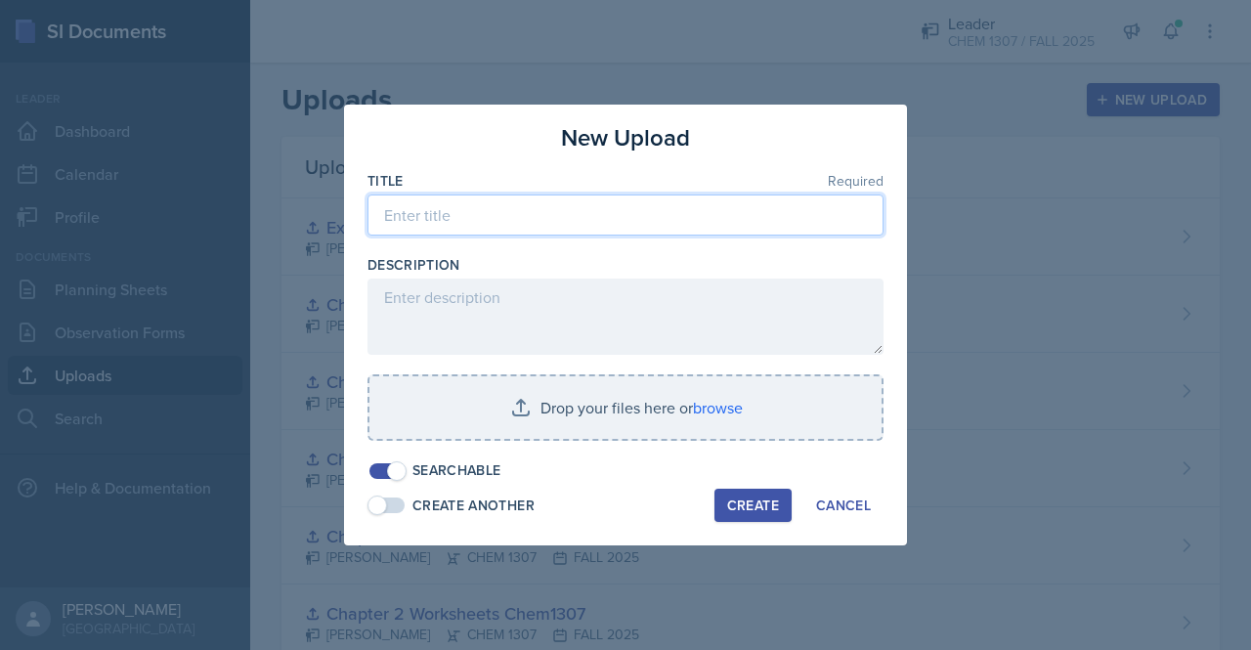
click at [554, 229] on input at bounding box center [626, 215] width 516 height 41
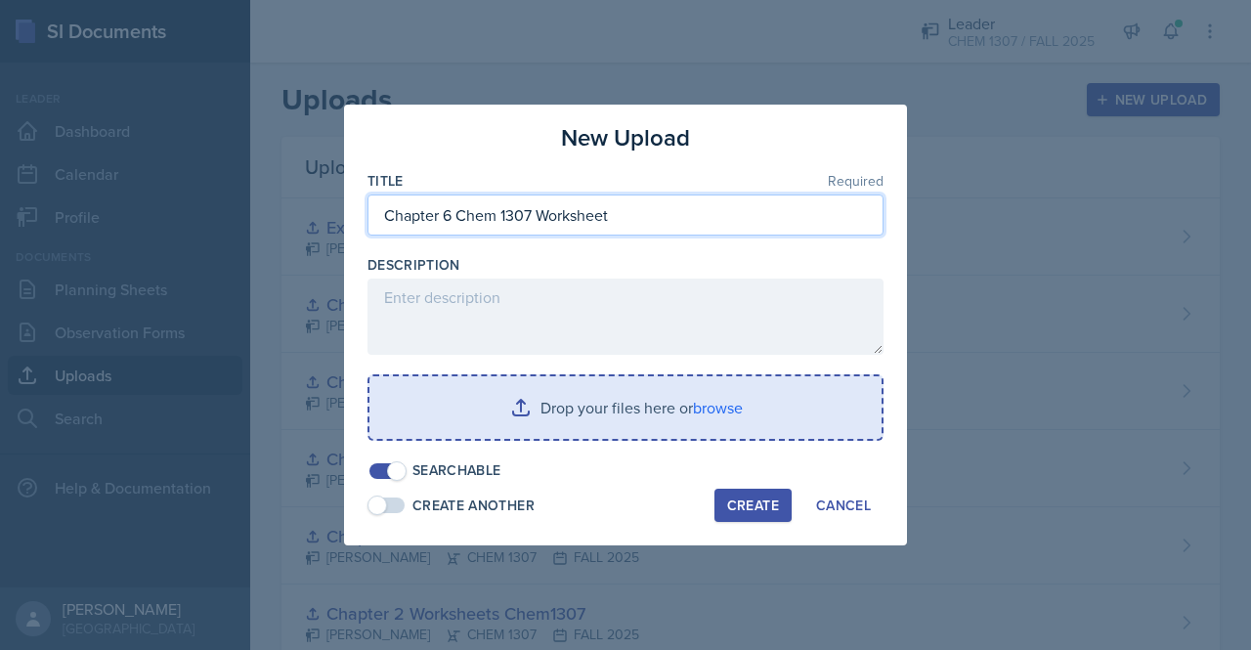
type input "Chapter 6 Chem 1307 Worksheet"
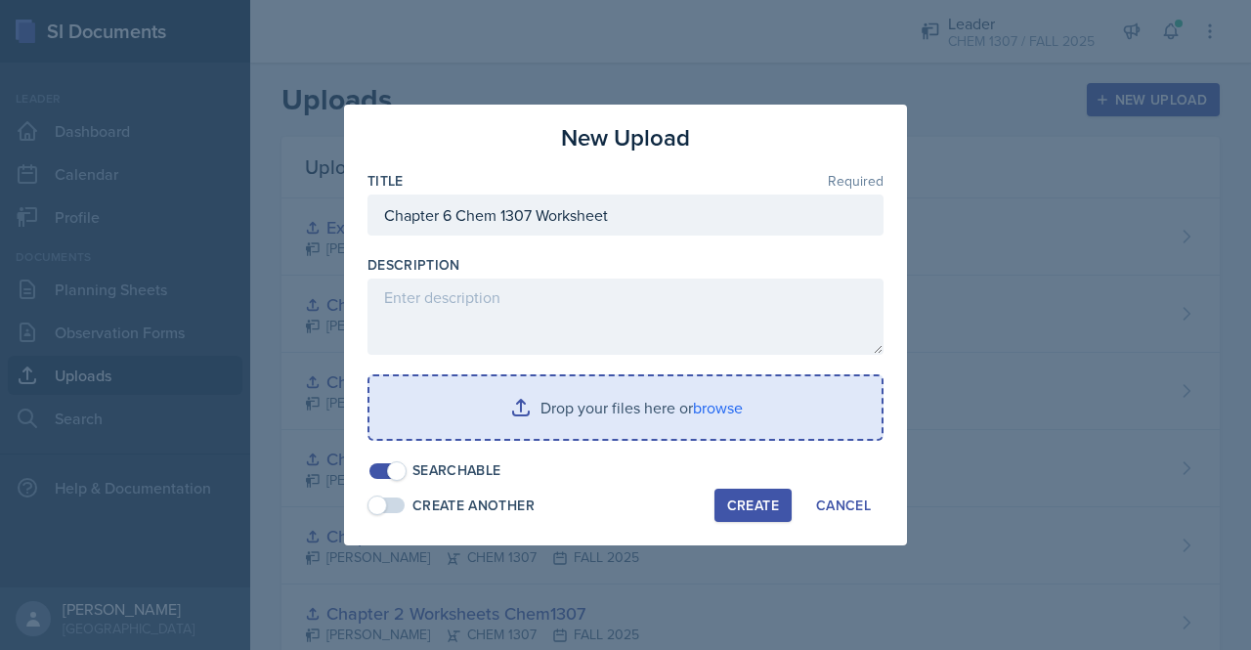
click at [694, 418] on input "file" at bounding box center [626, 407] width 512 height 63
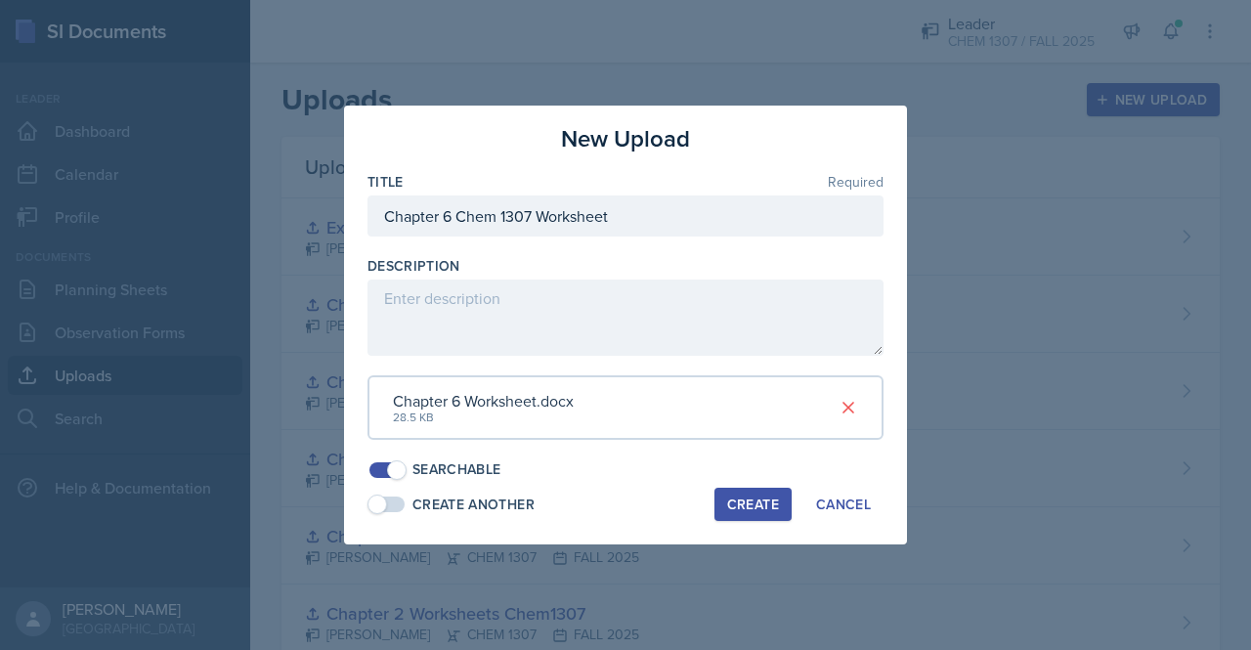
click at [741, 500] on div "Create" at bounding box center [753, 505] width 52 height 16
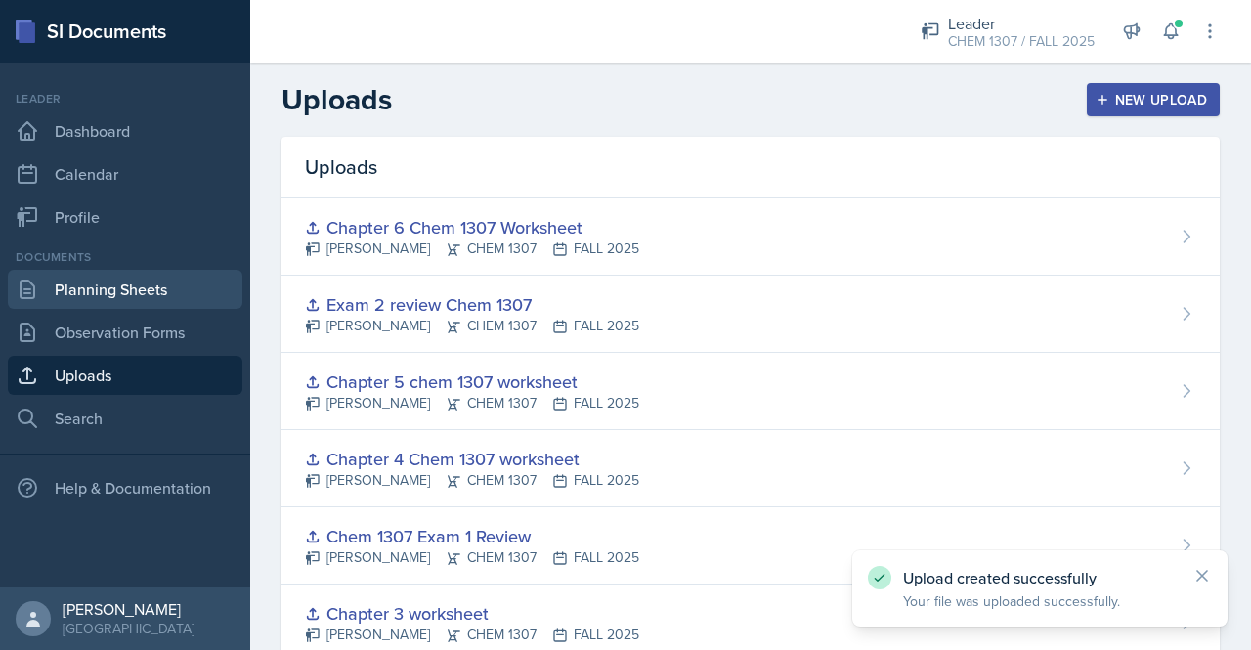
click at [138, 286] on link "Planning Sheets" at bounding box center [125, 289] width 235 height 39
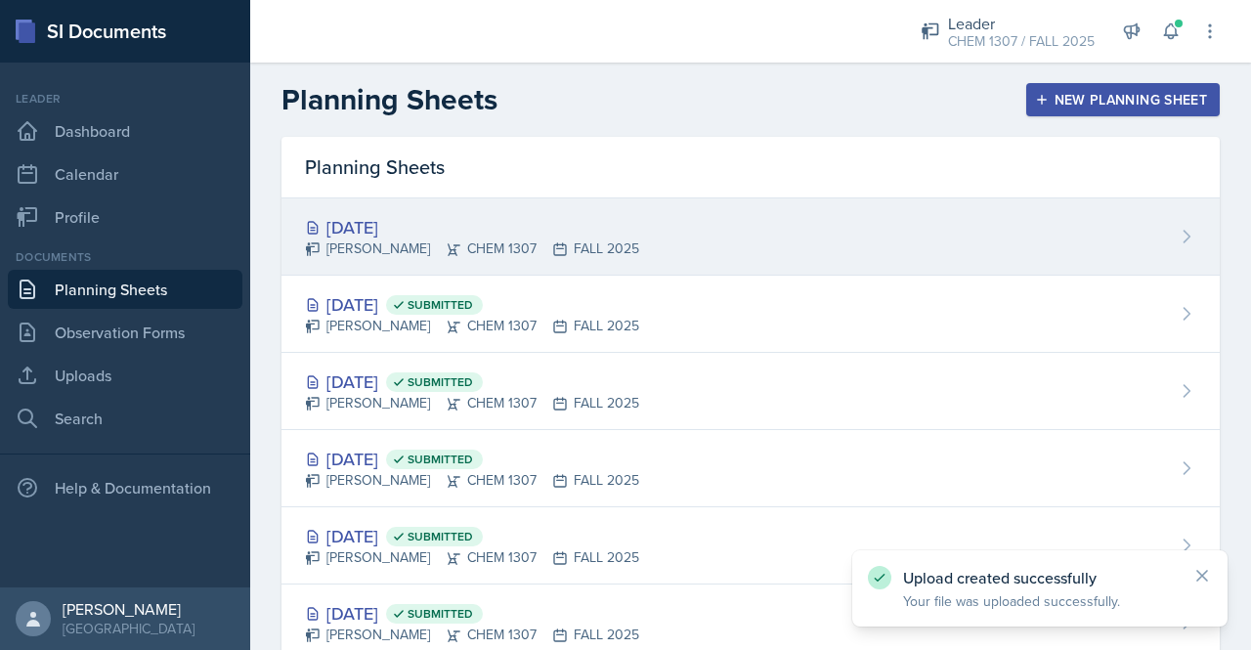
click at [405, 233] on div "[DATE]" at bounding box center [472, 227] width 334 height 26
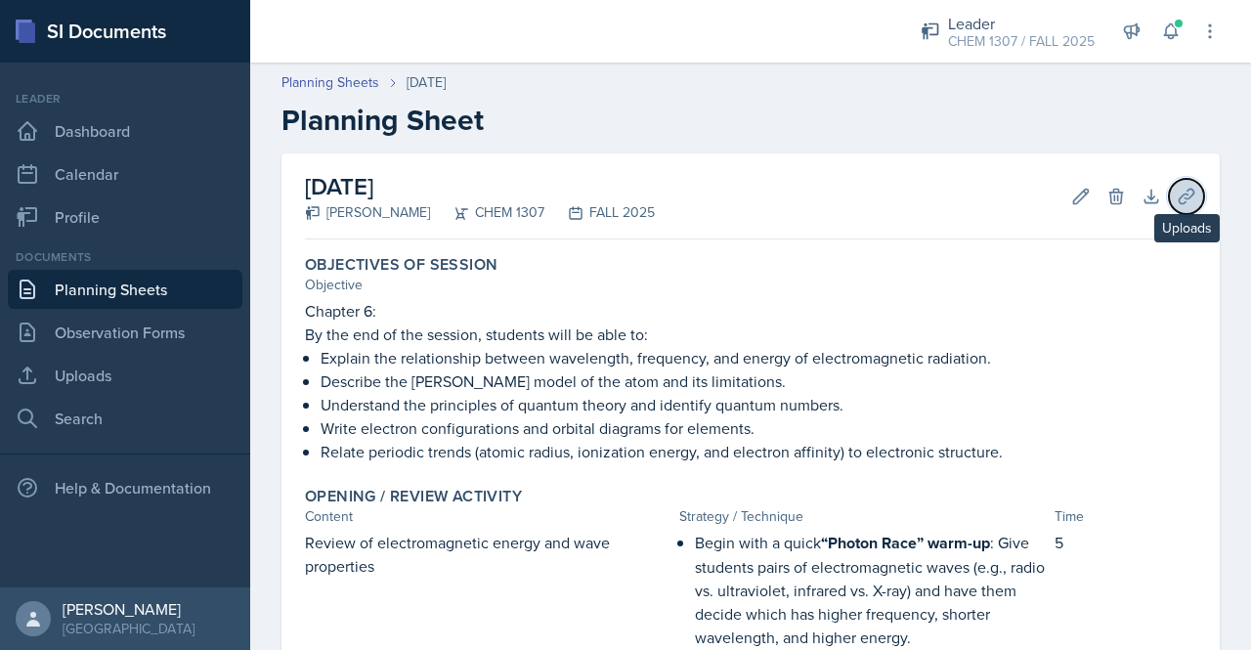
click at [1177, 187] on icon at bounding box center [1187, 197] width 20 height 20
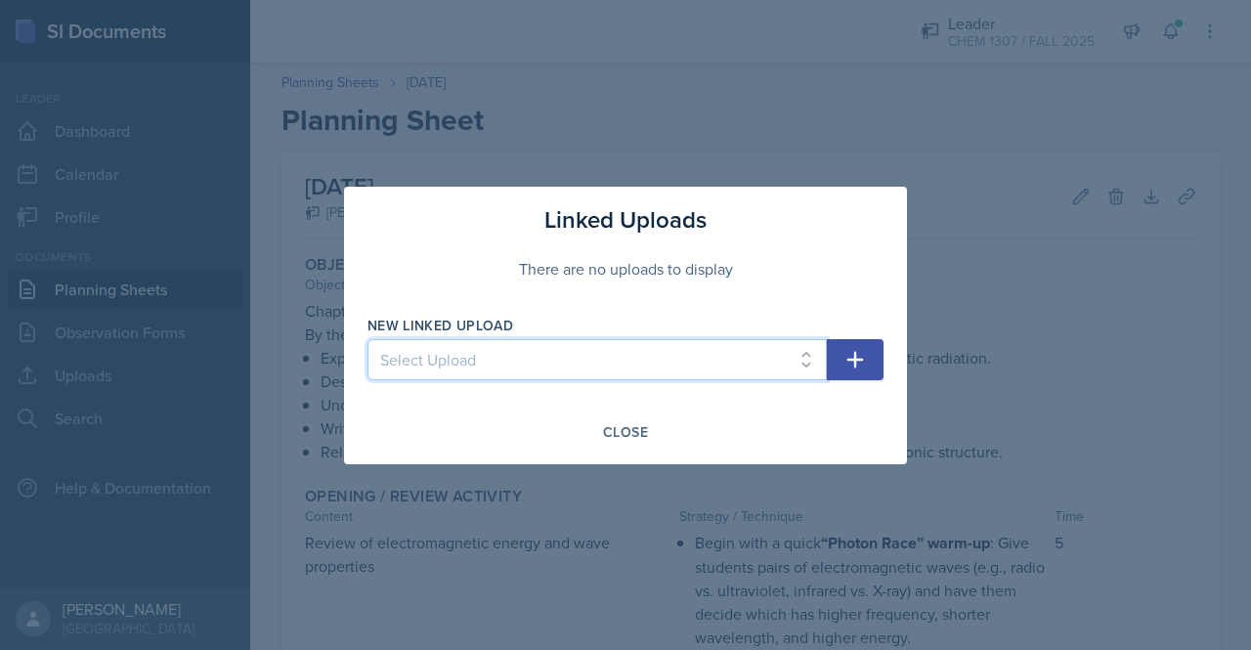
click at [686, 351] on select "Select Upload Chem 1307: Chapter 1 worksheet Chapter 2 Worksheets Chem1307 Chap…" at bounding box center [597, 359] width 459 height 41
select select "76b32b02-f4e7-46f4-ac94-822a891fae3c"
click at [368, 339] on select "Select Upload Chem 1307: Chapter 1 worksheet Chapter 2 Worksheets Chem1307 Chap…" at bounding box center [597, 359] width 459 height 41
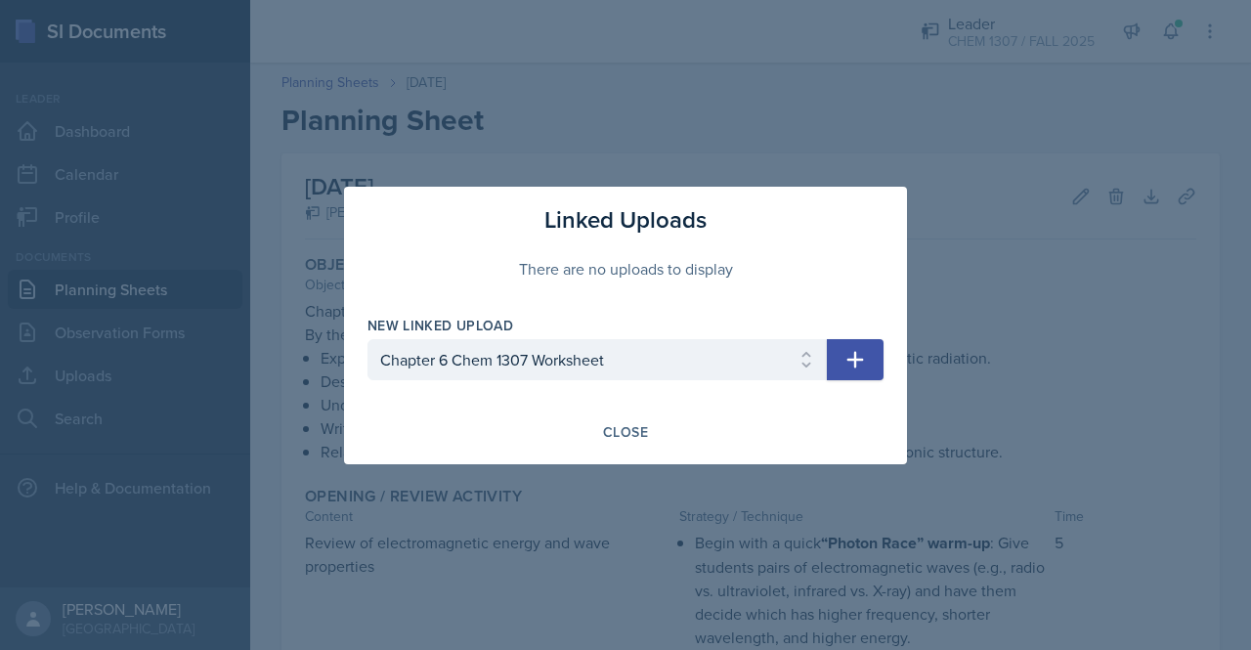
click at [854, 364] on icon "button" at bounding box center [856, 359] width 17 height 17
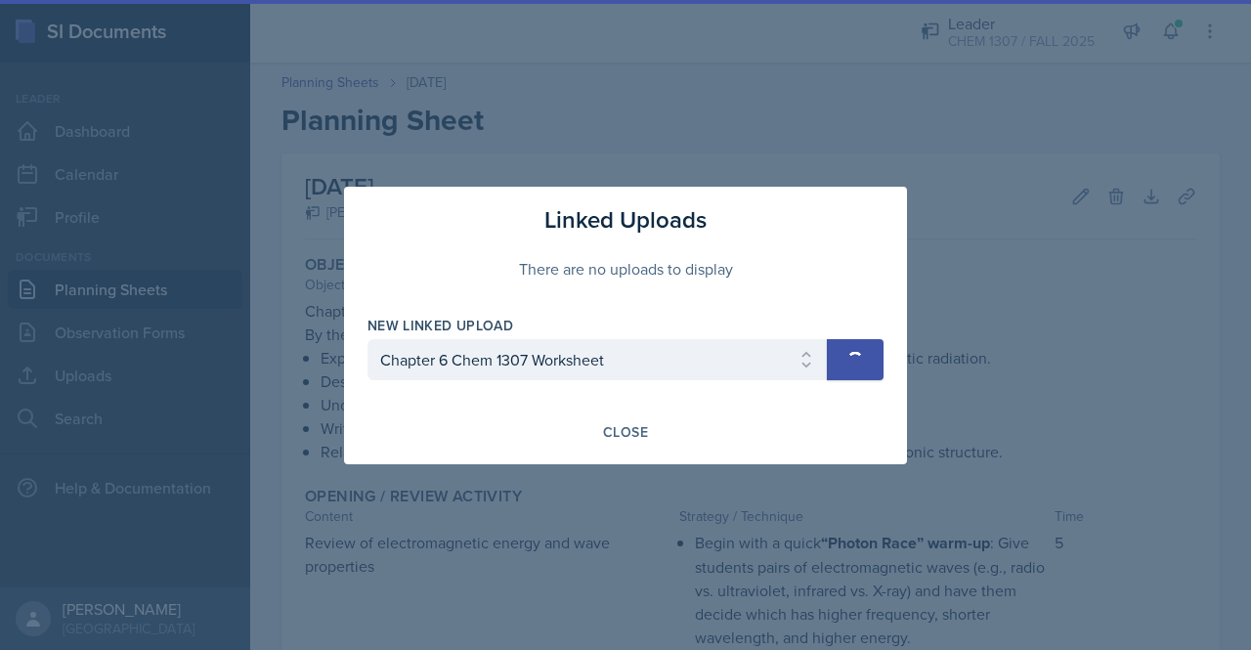
select select
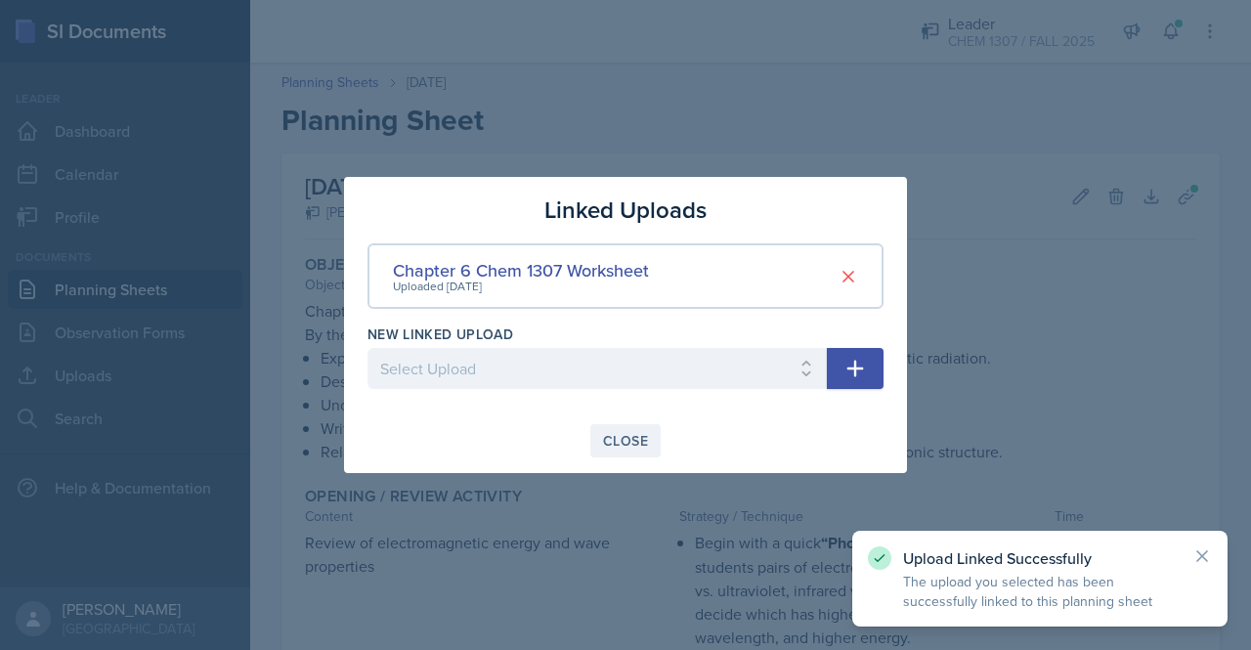
click at [634, 434] on div "Close" at bounding box center [625, 441] width 45 height 16
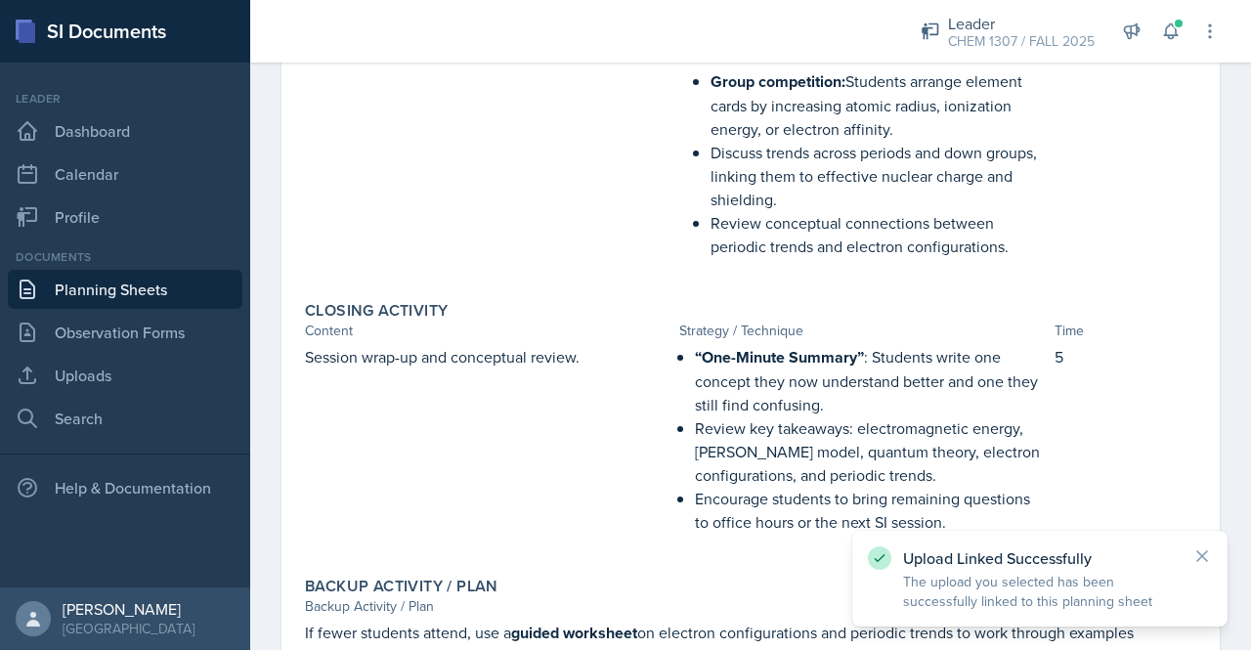
scroll to position [1524, 0]
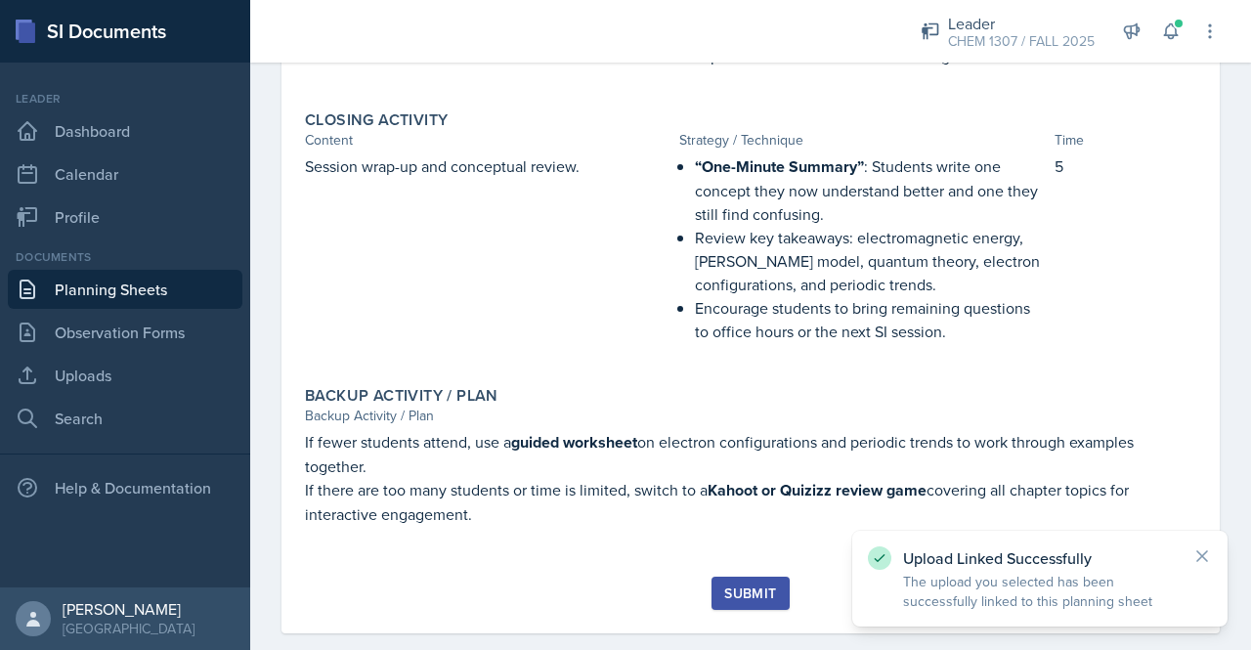
click at [736, 577] on button "Submit" at bounding box center [750, 593] width 77 height 33
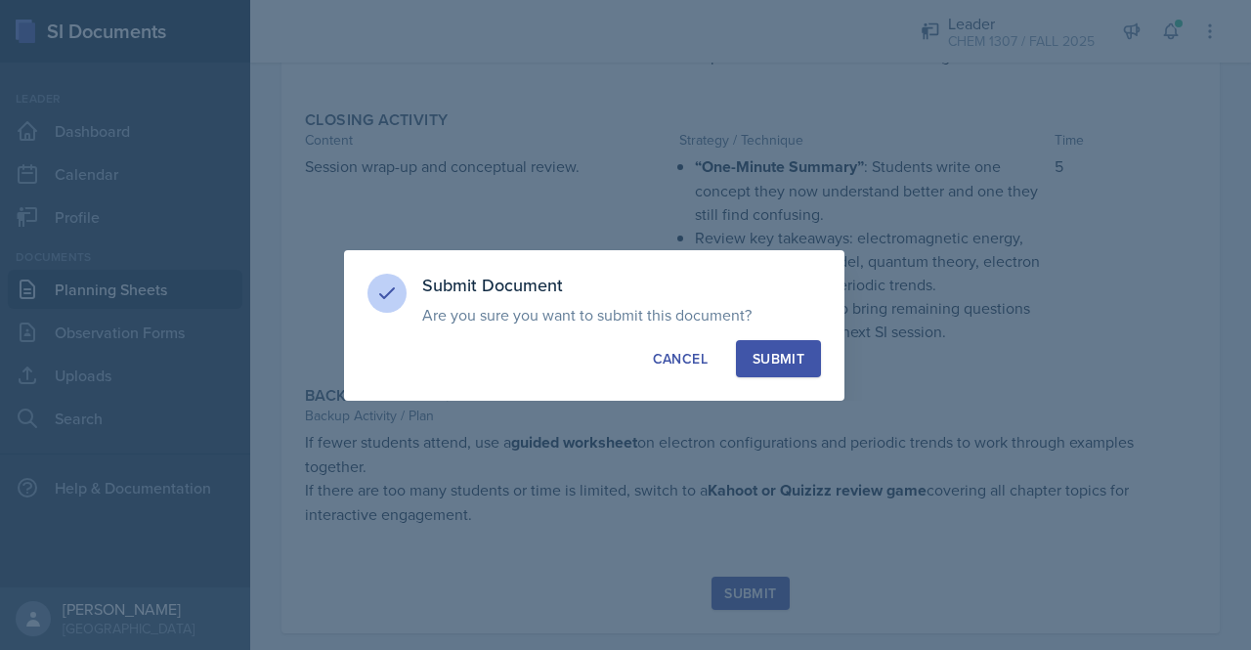
click at [781, 361] on div "Submit" at bounding box center [779, 359] width 52 height 20
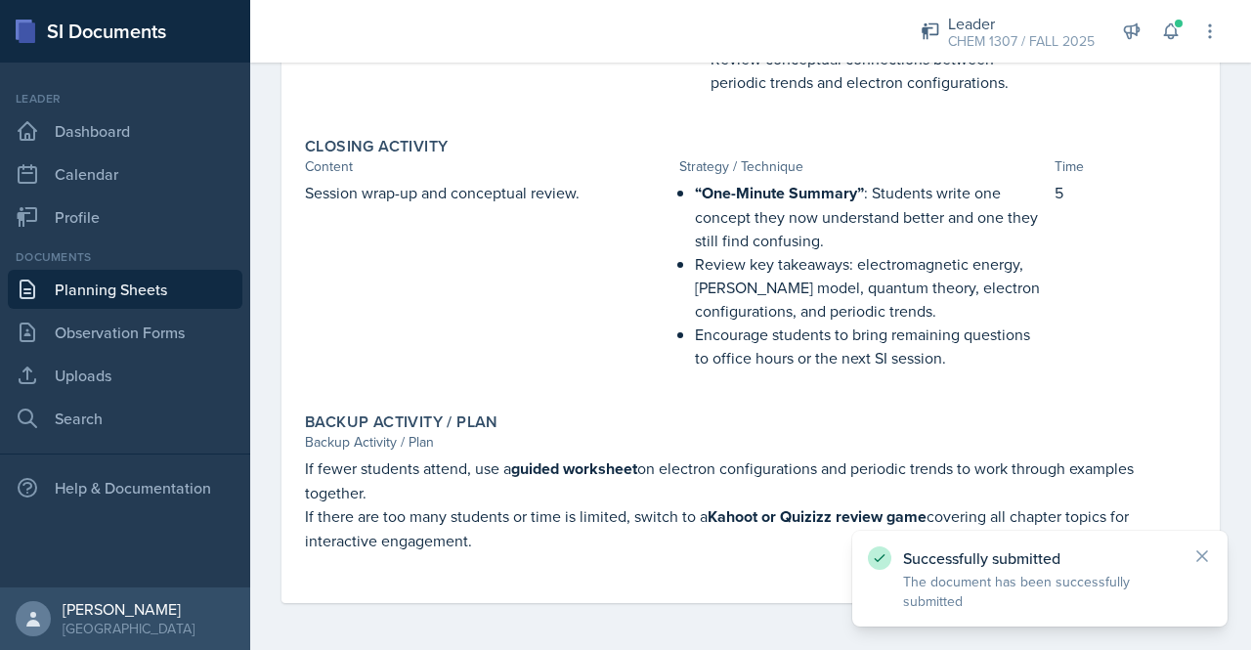
scroll to position [1468, 0]
